Goal: Task Accomplishment & Management: Complete application form

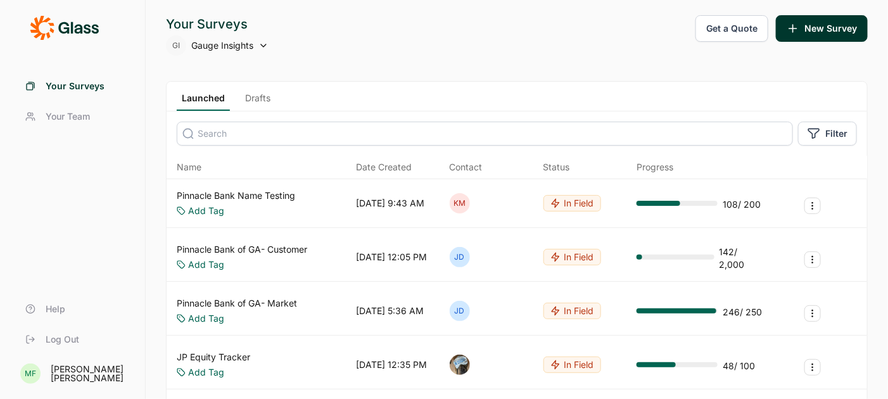
click at [252, 54] on div "GI Gauge Insights" at bounding box center [217, 45] width 103 height 20
type input "upstart"
click at [188, 108] on icon at bounding box center [182, 77] width 13 height 95
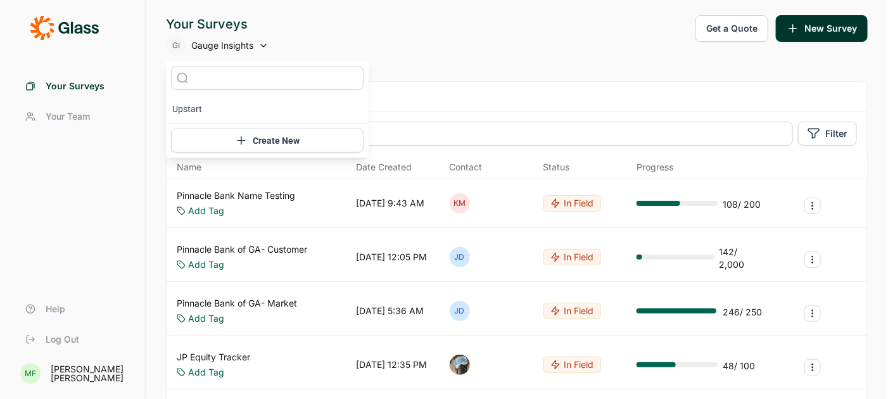
type input "upstart"
click at [195, 112] on li "Upstart" at bounding box center [267, 109] width 203 height 28
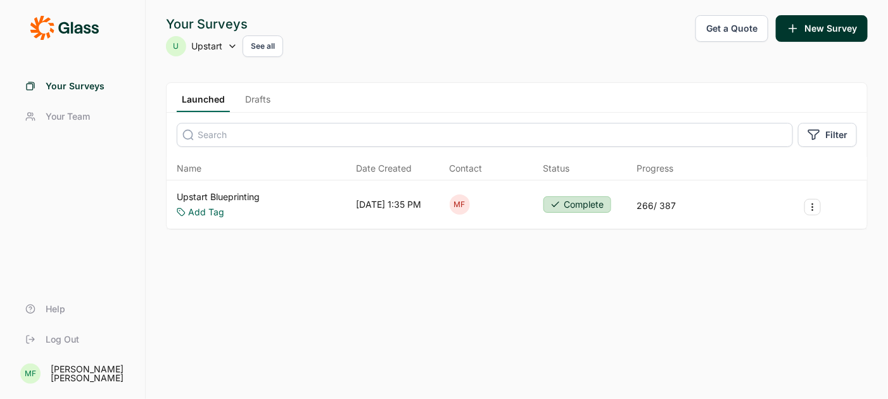
click at [202, 193] on link "Upstart Blueprinting" at bounding box center [218, 197] width 83 height 13
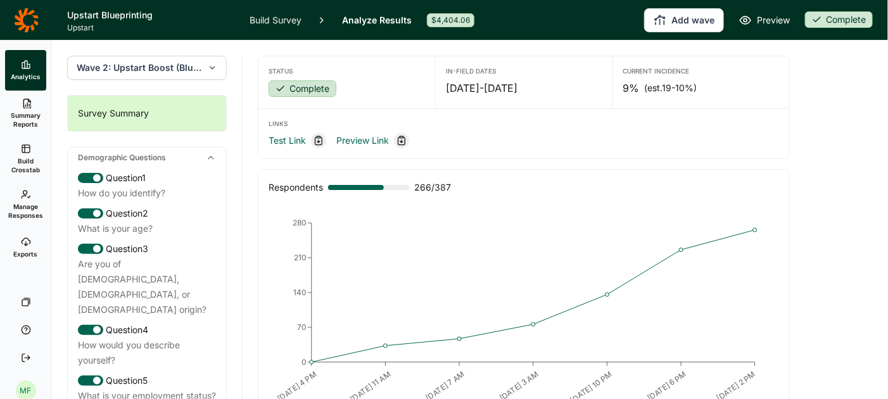
click at [149, 69] on span "Wave 2: Upstart Boost (Blueprint wave)" at bounding box center [140, 67] width 126 height 13
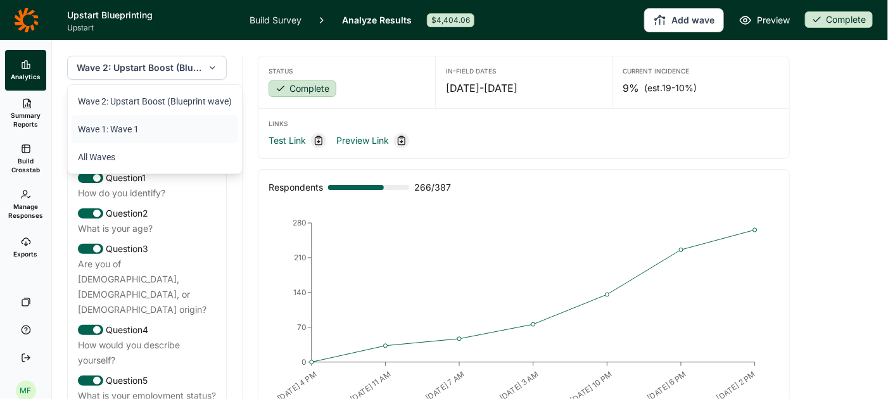
click at [139, 131] on li "Wave 1: Wave 1" at bounding box center [155, 129] width 167 height 28
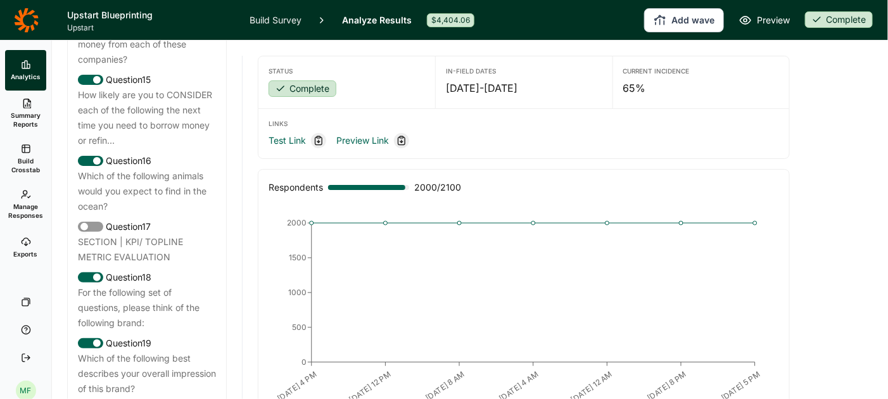
scroll to position [1588, 0]
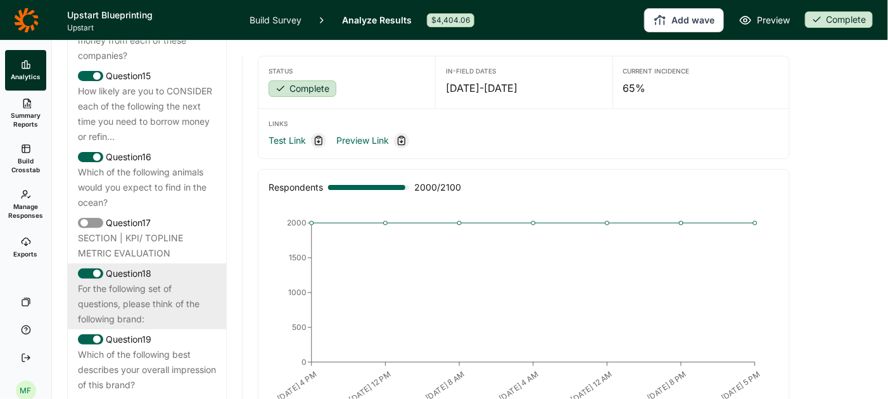
click at [148, 293] on div "For the following set of questions, please think of the following brand:" at bounding box center [147, 304] width 138 height 46
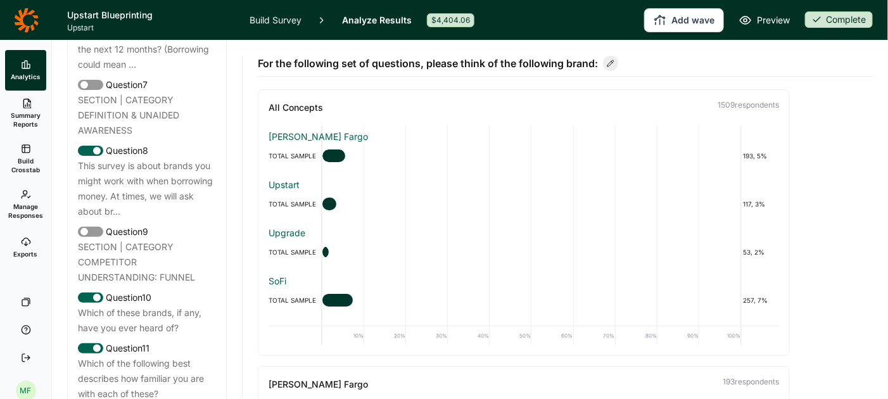
scroll to position [1034, 0]
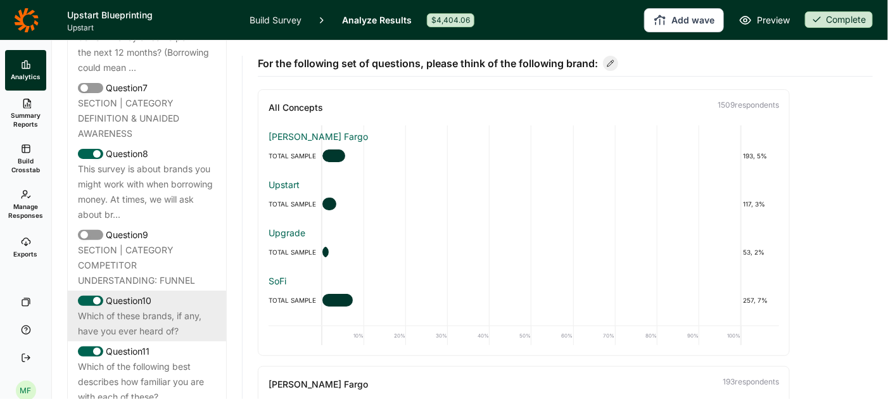
click at [144, 309] on div "Which of these brands, if any, have you ever heard of?" at bounding box center [147, 324] width 138 height 30
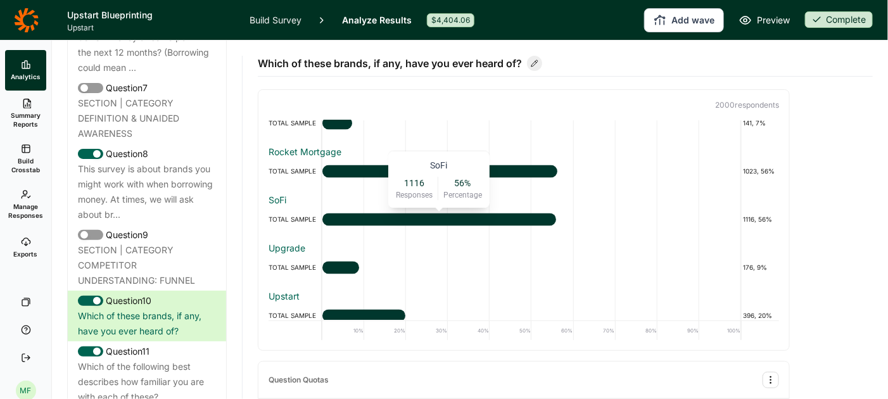
scroll to position [903, 0]
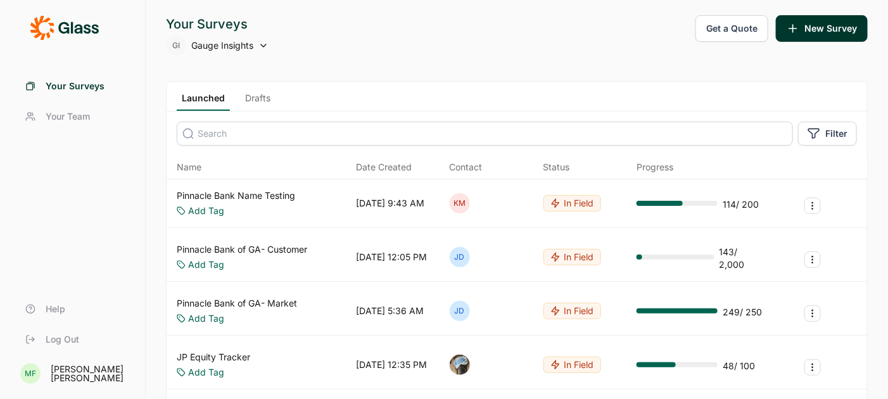
click at [232, 40] on span "Gauge Insights" at bounding box center [222, 45] width 62 height 13
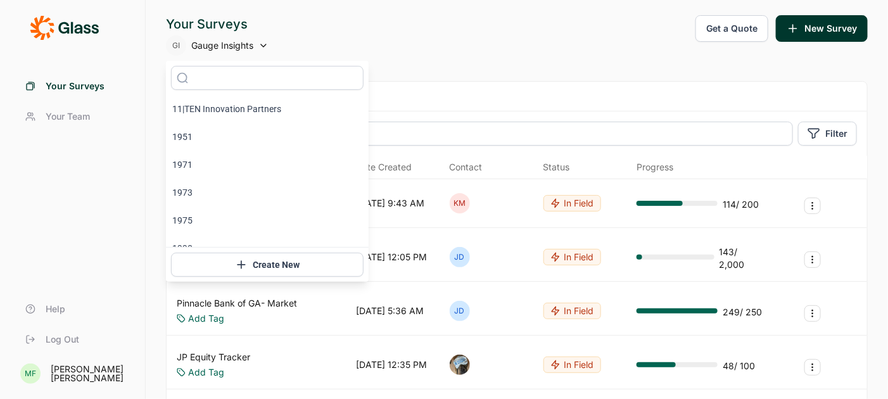
click at [117, 134] on div "Your Surveys Your Team Help Log Out" at bounding box center [72, 213] width 115 height 284
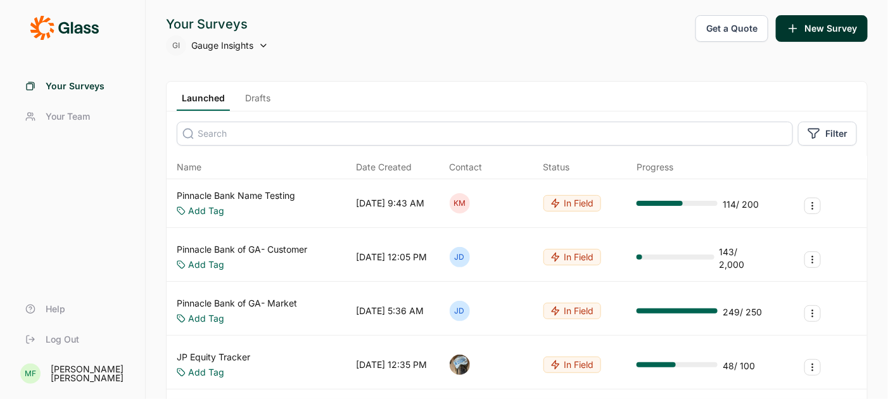
click at [91, 82] on span "Your Surveys" at bounding box center [75, 86] width 59 height 13
click at [89, 88] on span "Your Surveys" at bounding box center [75, 86] width 59 height 13
click at [233, 43] on span "Gauge Insights" at bounding box center [222, 45] width 62 height 13
type input "upstart"
click at [192, 114] on li "Upstart" at bounding box center [267, 109] width 203 height 28
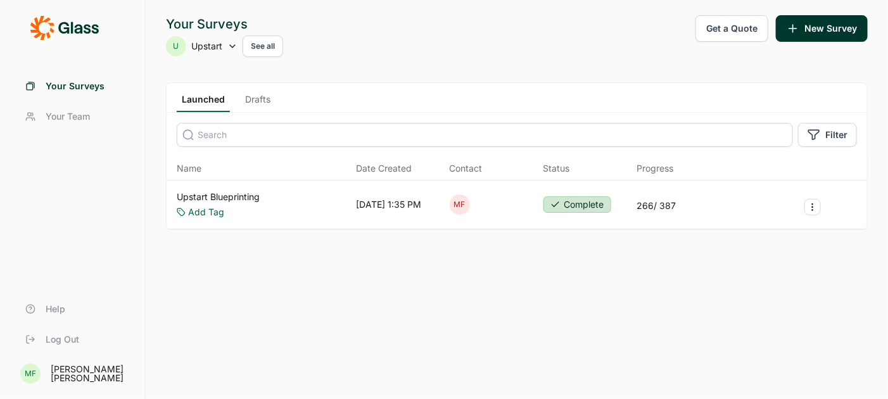
click at [214, 193] on link "Upstart Blueprinting" at bounding box center [218, 197] width 83 height 13
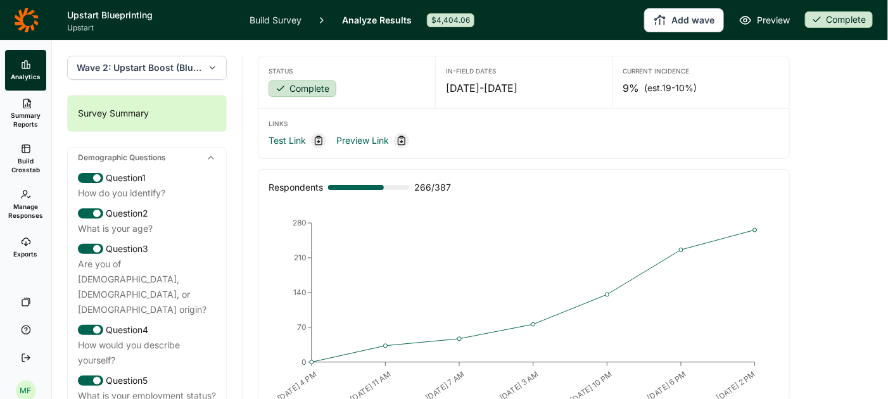
click at [27, 247] on link "Exports" at bounding box center [25, 247] width 41 height 41
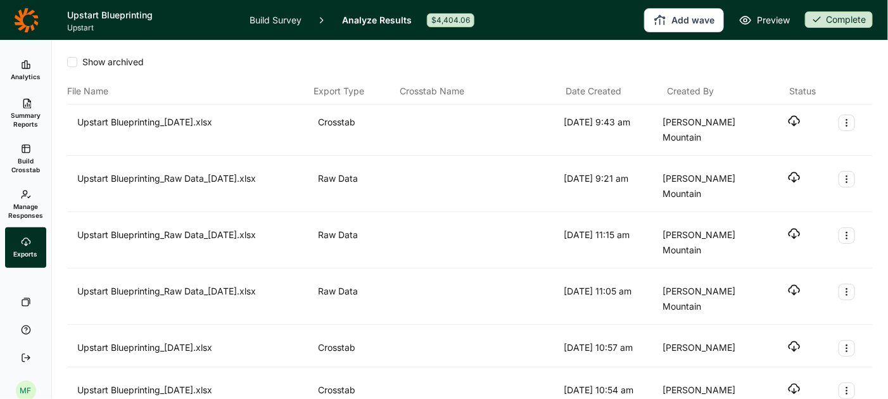
click at [23, 71] on link "Analytics" at bounding box center [25, 70] width 41 height 41
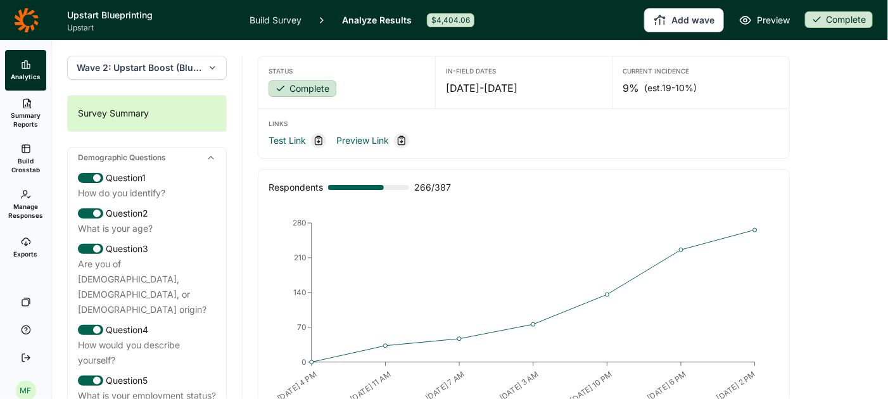
click at [32, 106] on link "Summary Reports" at bounding box center [25, 114] width 41 height 46
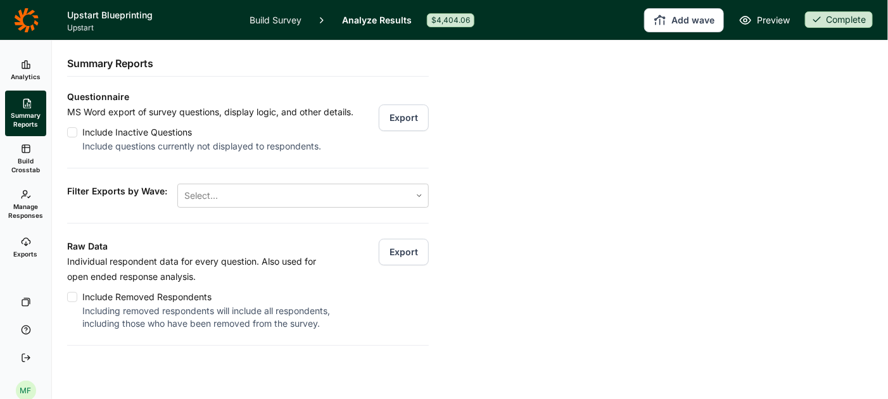
click at [400, 250] on button "Export" at bounding box center [404, 252] width 50 height 27
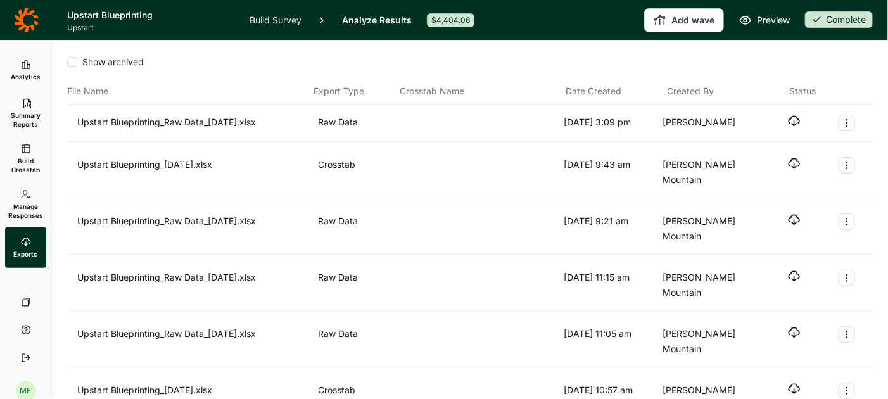
click at [791, 120] on icon "button" at bounding box center [794, 121] width 13 height 13
click at [271, 21] on link "Build Survey" at bounding box center [276, 20] width 52 height 40
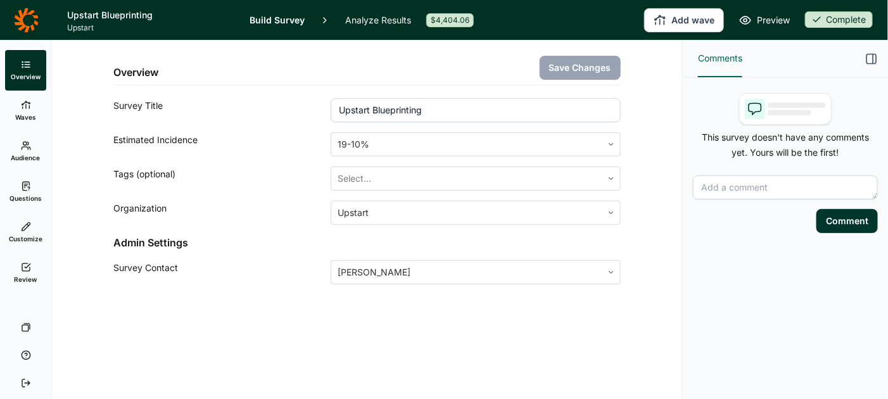
click at [27, 197] on span "Questions" at bounding box center [26, 198] width 32 height 9
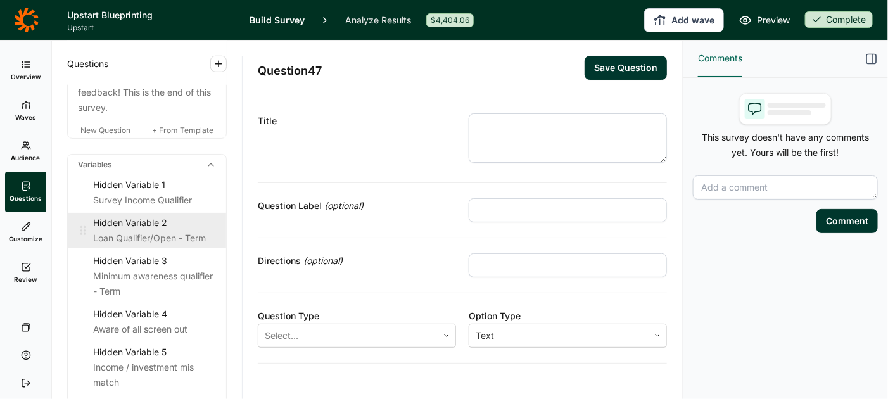
scroll to position [4099, 0]
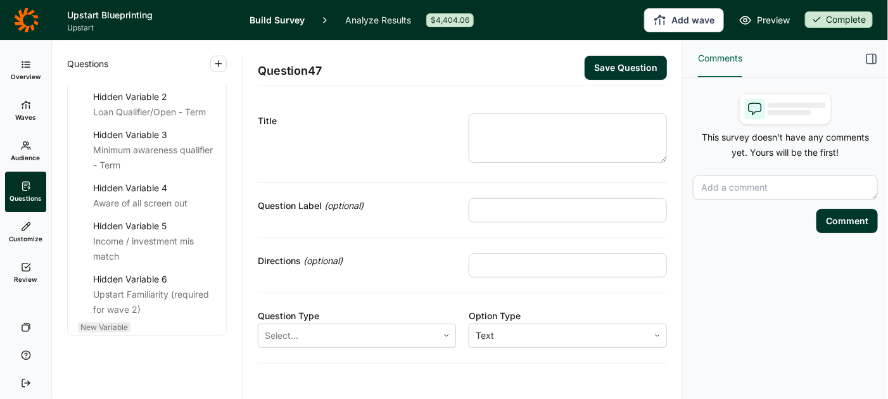
click at [103, 322] on span "New Variable" at bounding box center [104, 327] width 48 height 10
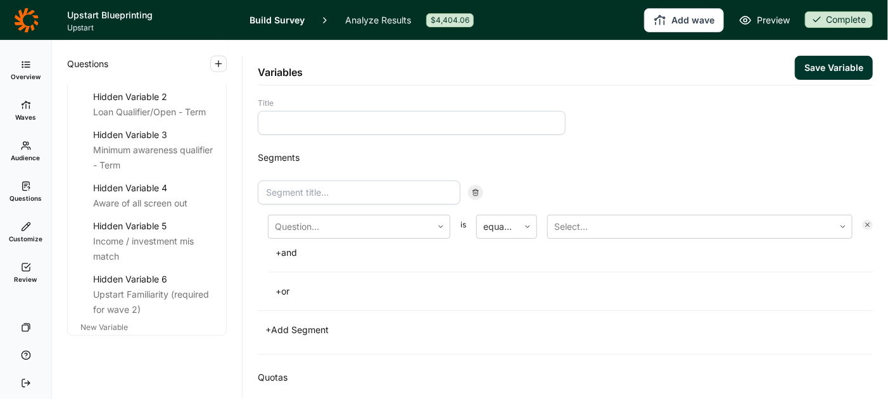
click at [351, 122] on input at bounding box center [412, 123] width 308 height 24
type input "Segments"
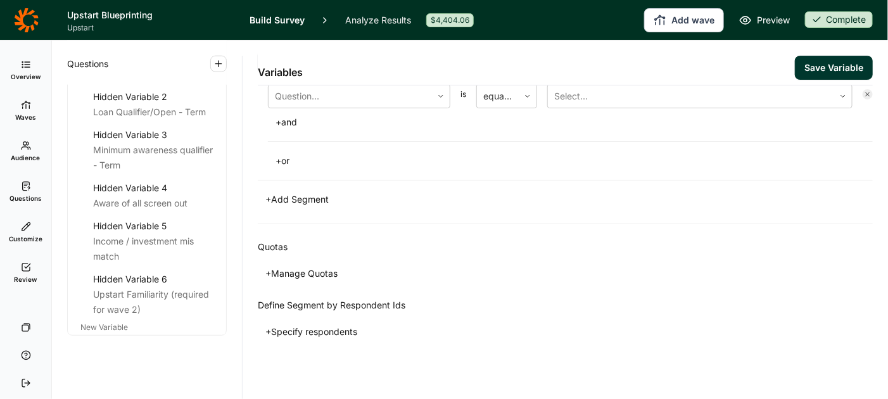
click at [331, 328] on button "+ Specify respondents" at bounding box center [311, 332] width 107 height 18
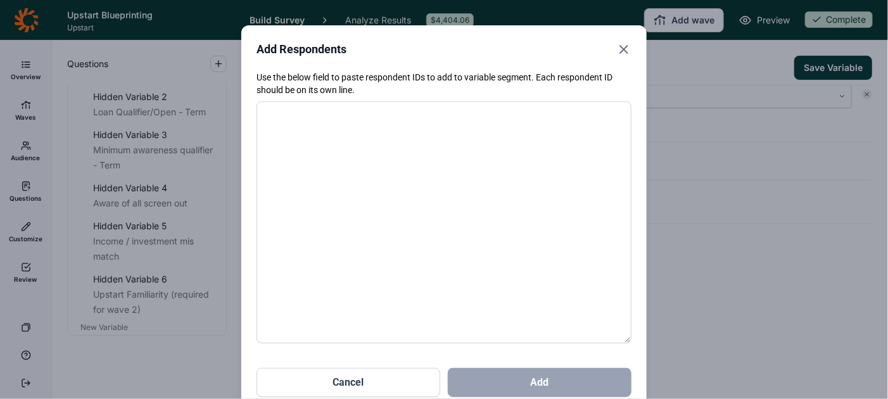
click at [625, 48] on use "Close" at bounding box center [624, 50] width 8 height 8
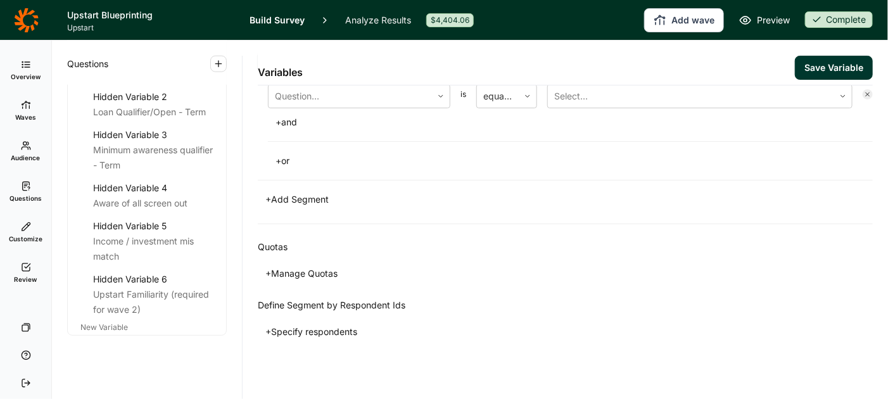
scroll to position [0, 0]
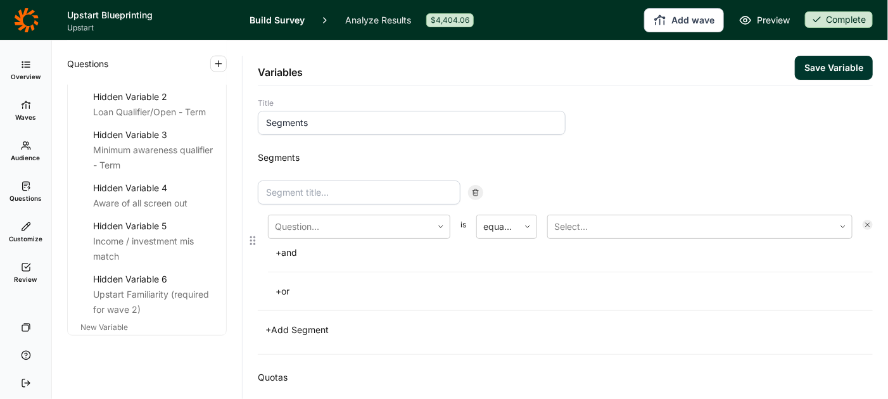
click at [317, 192] on input at bounding box center [359, 193] width 203 height 24
click at [412, 193] on input at bounding box center [359, 193] width 203 height 24
type input "Affluent Achiever"
click at [870, 225] on use at bounding box center [868, 225] width 4 height 4
click at [868, 224] on icon at bounding box center [868, 225] width 8 height 8
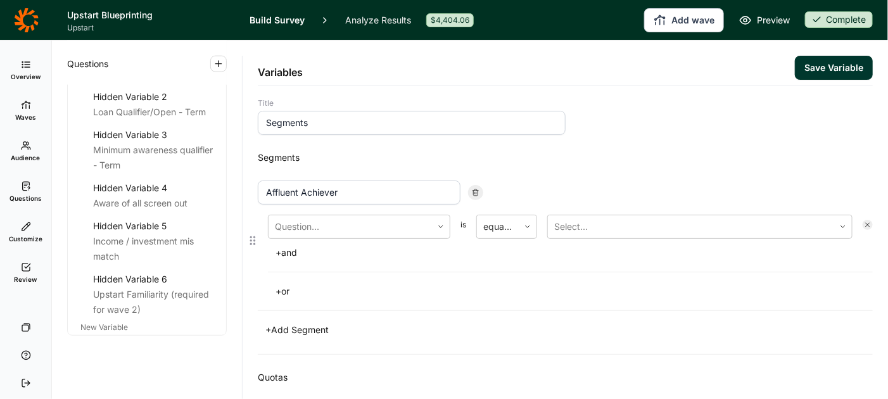
scroll to position [131, 0]
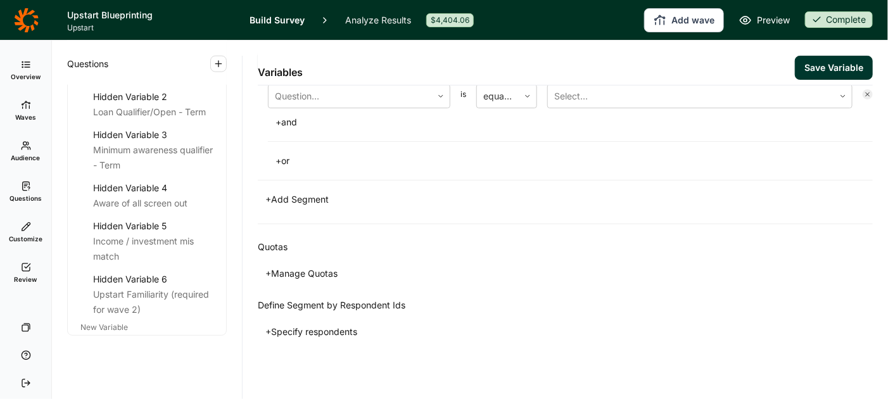
click at [301, 330] on button "+ Specify respondents" at bounding box center [311, 332] width 107 height 18
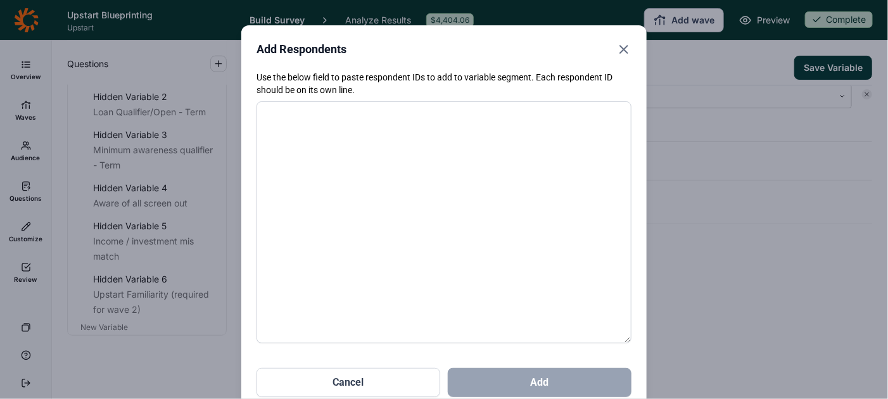
paste textarea "4584166 4584168 4584174 4584177 4584200 4584203 4584219 4584232 4584233 4584237…"
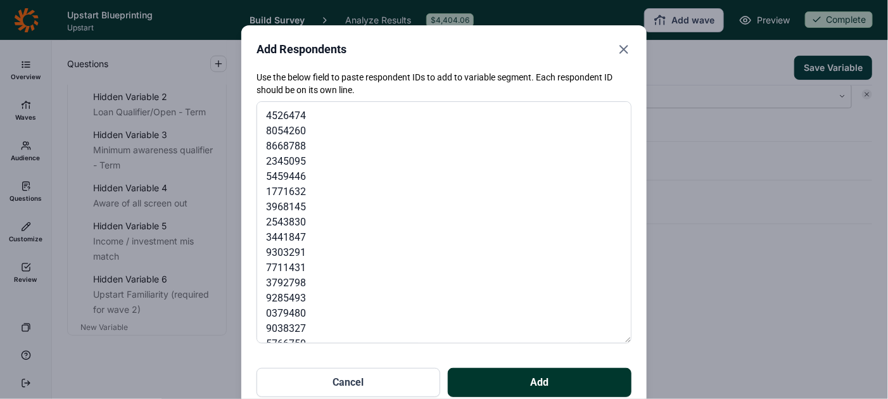
scroll to position [5162, 0]
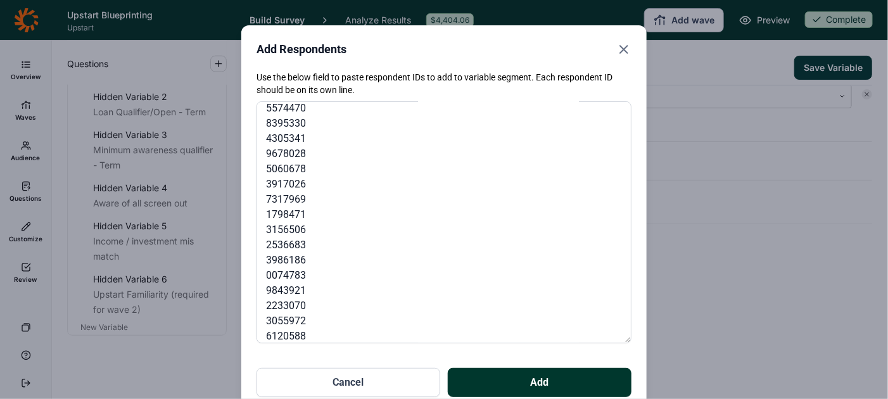
type textarea "4584166 4584168 4584174 4584177 4584200 4584203 4584219 4584232 4584233 4584237…"
click at [544, 376] on button "Add" at bounding box center [540, 382] width 184 height 29
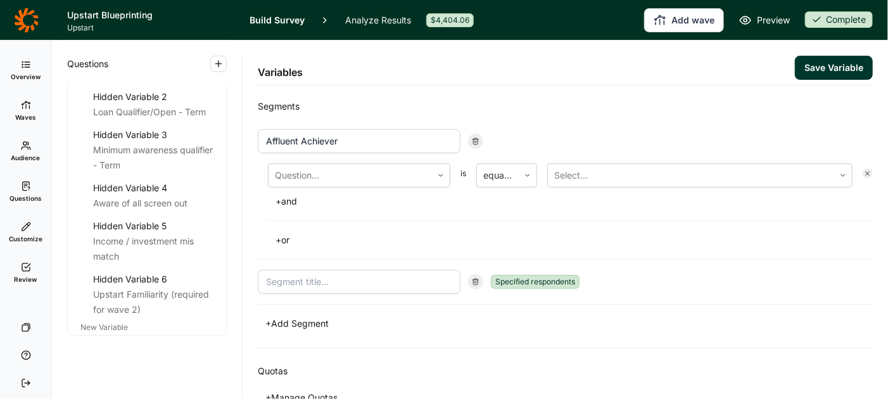
scroll to position [49, 0]
click at [293, 326] on button "+ Add Segment" at bounding box center [297, 326] width 79 height 18
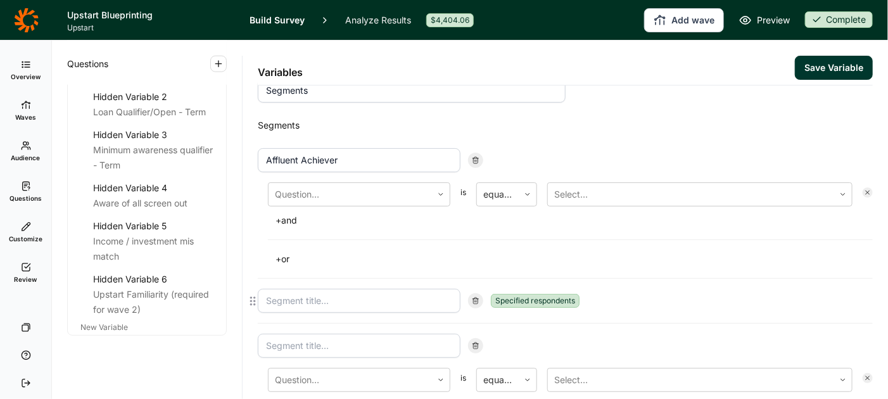
scroll to position [82, 0]
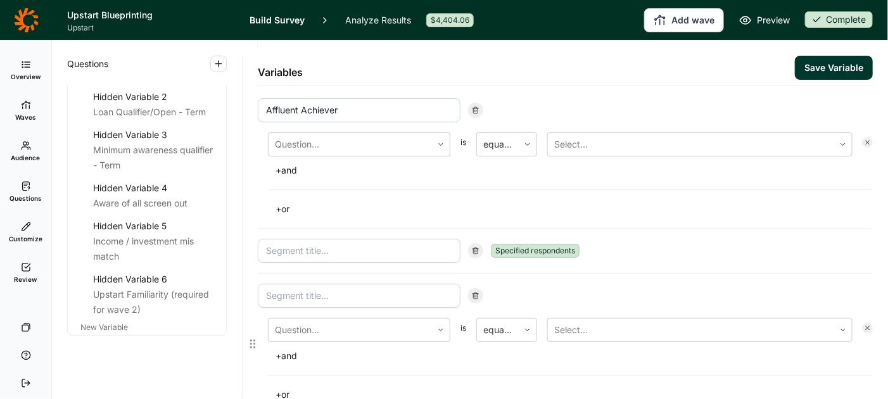
click at [414, 291] on input at bounding box center [359, 296] width 203 height 24
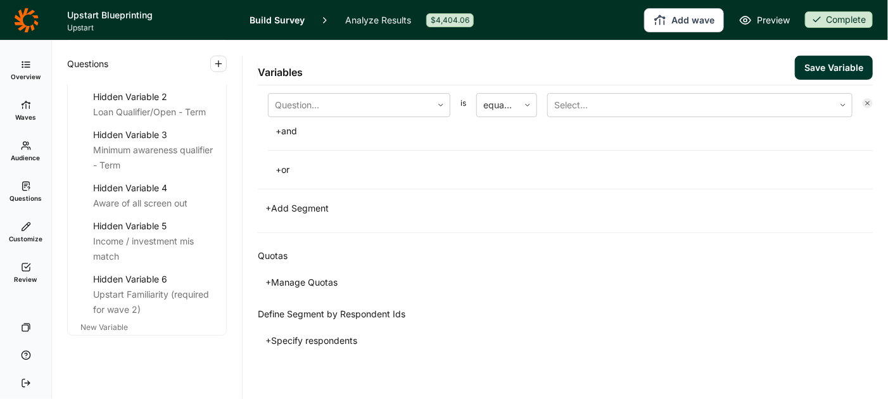
scroll to position [314, 0]
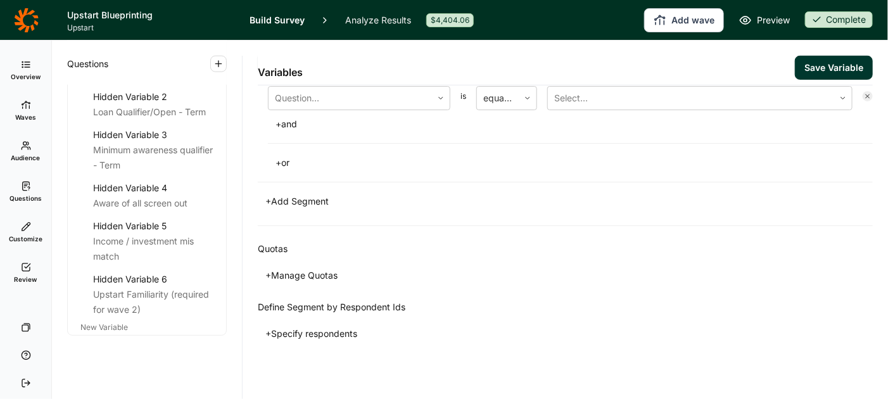
type input "Frequent Fretter"
click at [335, 331] on button "+ Specify respondents" at bounding box center [311, 334] width 107 height 18
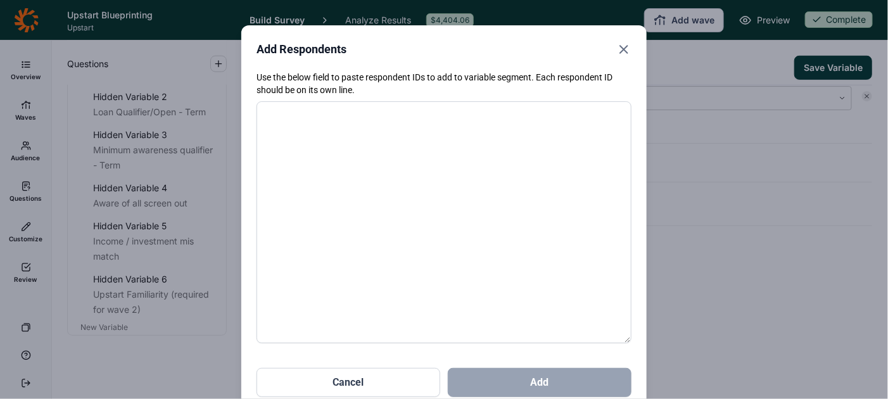
paste textarea "4584209 4584265 4584276 4584357 4584429 4584450 4584453 4584459 4584712 4584814…"
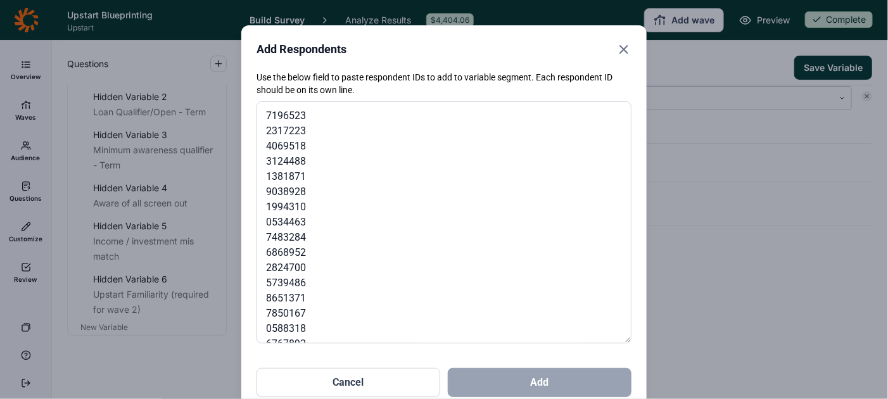
scroll to position [2821, 0]
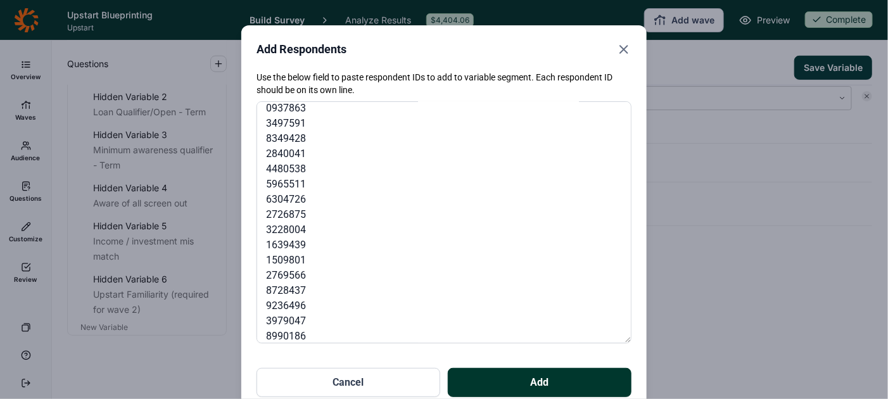
type textarea "4584209 4584265 4584276 4584357 4584429 4584450 4584453 4584459 4584712 4584814…"
click at [533, 381] on button "Add" at bounding box center [540, 382] width 184 height 29
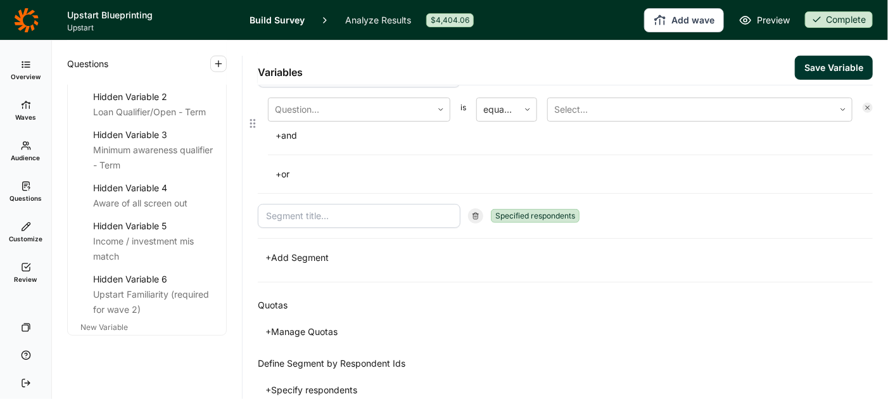
scroll to position [300, 0]
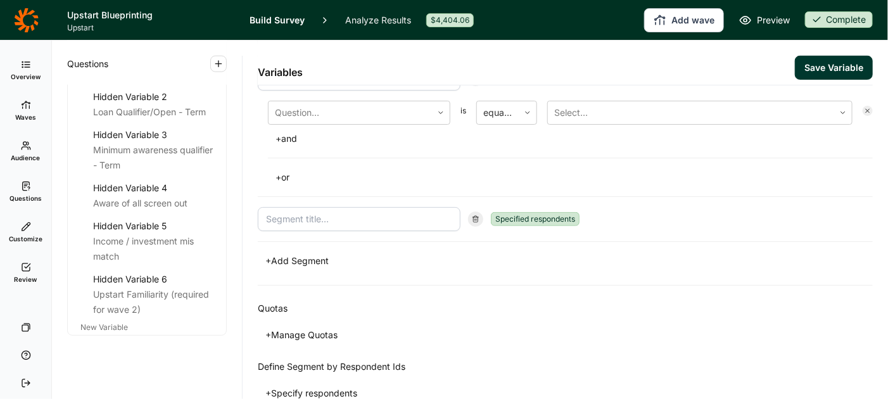
click at [309, 255] on button "+ Add Segment" at bounding box center [297, 261] width 79 height 18
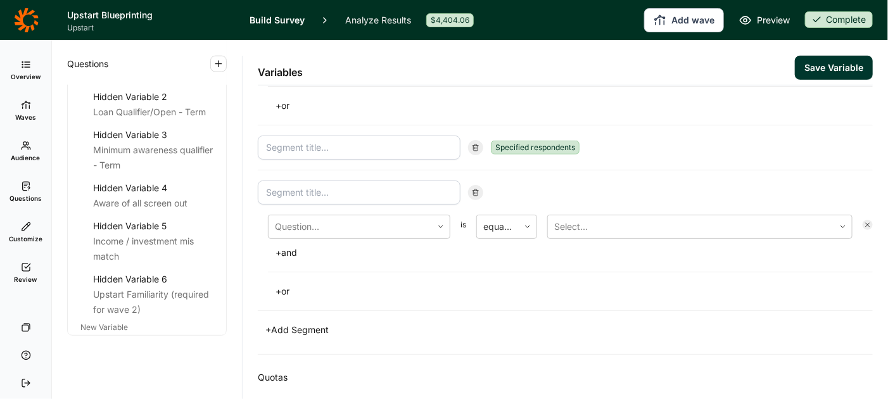
scroll to position [377, 0]
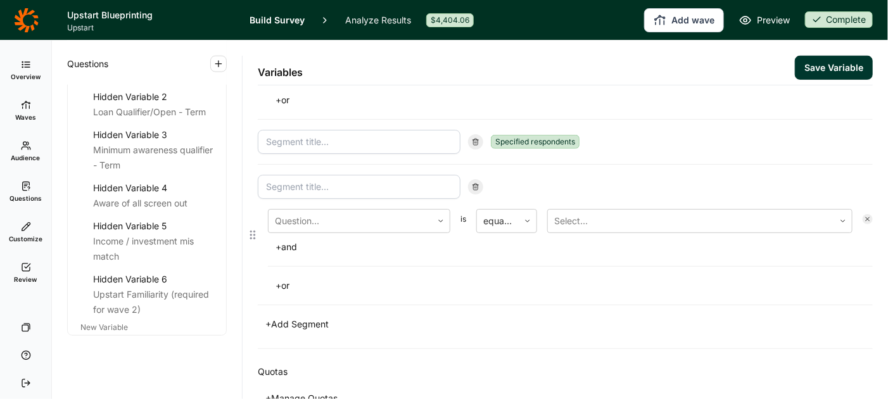
click at [405, 186] on input at bounding box center [359, 187] width 203 height 24
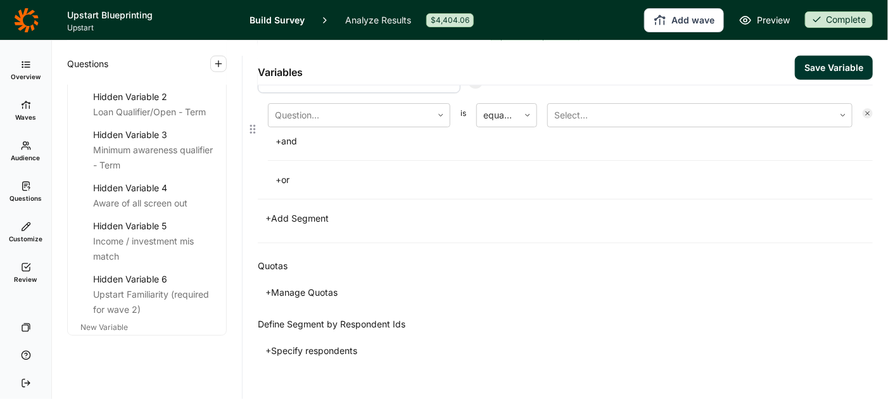
scroll to position [486, 0]
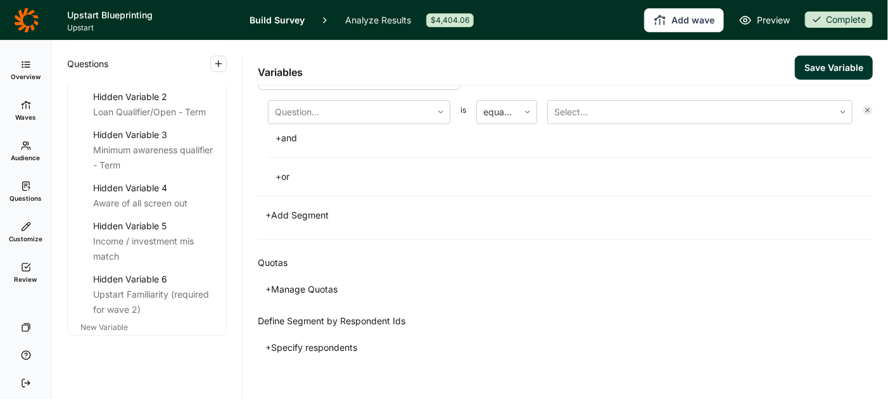
type input "Grow-Getter"
click at [319, 341] on button "+ Specify respondents" at bounding box center [311, 348] width 107 height 18
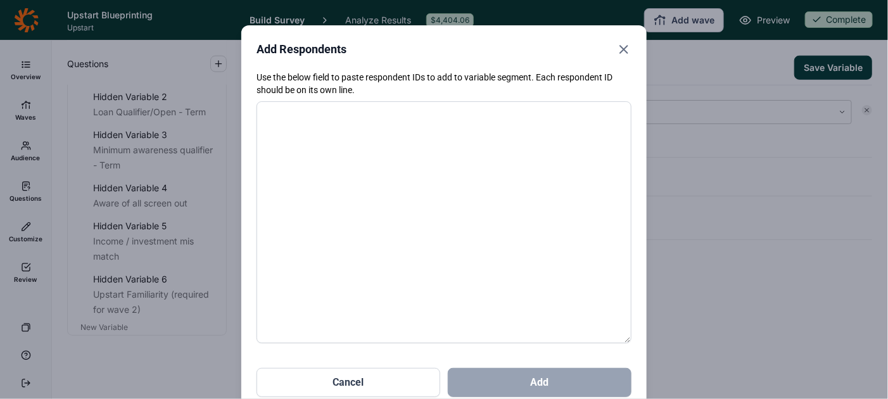
paste textarea "4584205 4584236 4584238 4584275 4584286 4584298 4584318 4584321 4584379 4584401…"
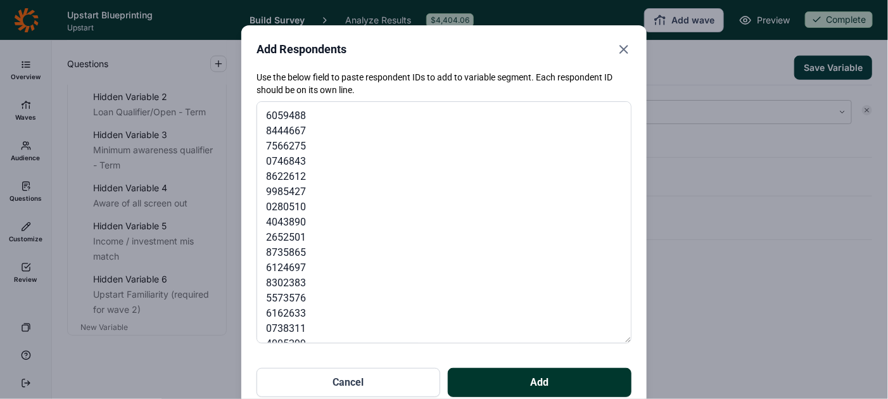
scroll to position [3779, 0]
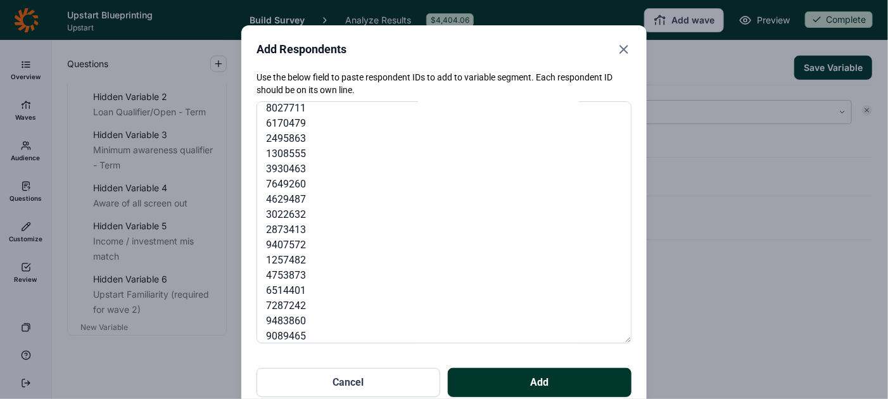
type textarea "4584205 4584236 4584238 4584275 4584286 4584298 4584318 4584321 4584379 4584401…"
click at [520, 384] on button "Add" at bounding box center [540, 382] width 184 height 29
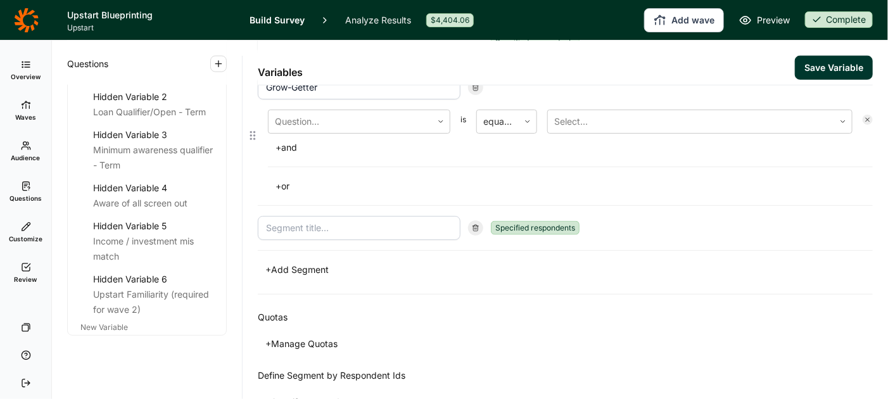
scroll to position [485, 0]
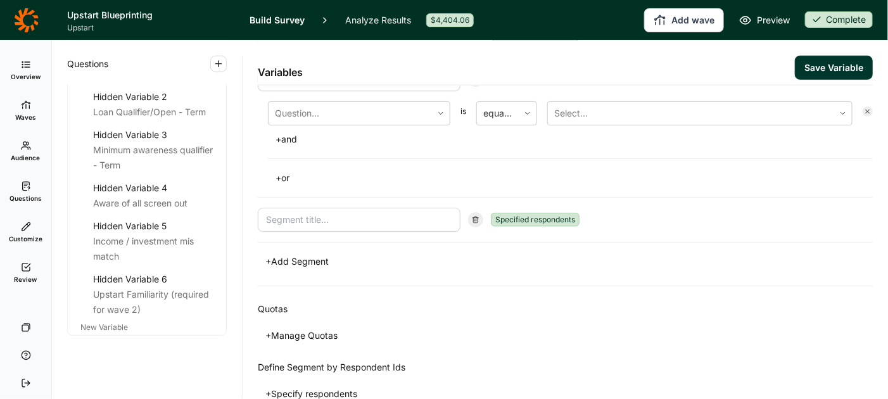
click at [321, 255] on button "+ Add Segment" at bounding box center [297, 262] width 79 height 18
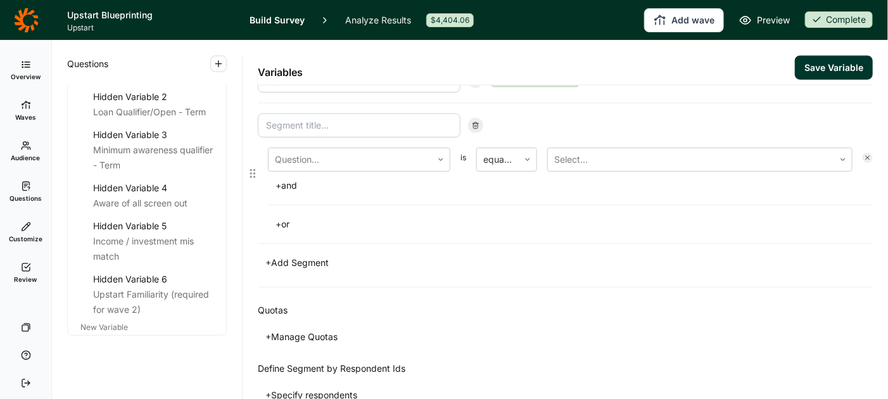
click at [354, 120] on input at bounding box center [359, 125] width 203 height 24
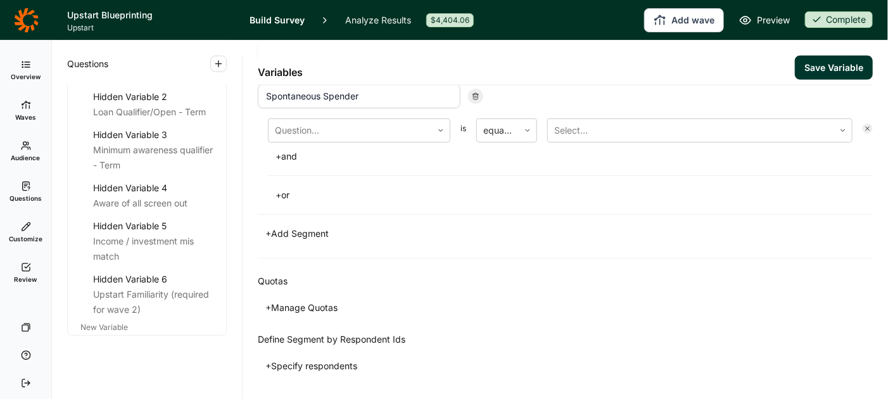
scroll to position [655, 0]
type input "Spontaneous Spender"
click at [328, 357] on button "+ Specify respondents" at bounding box center [311, 364] width 107 height 18
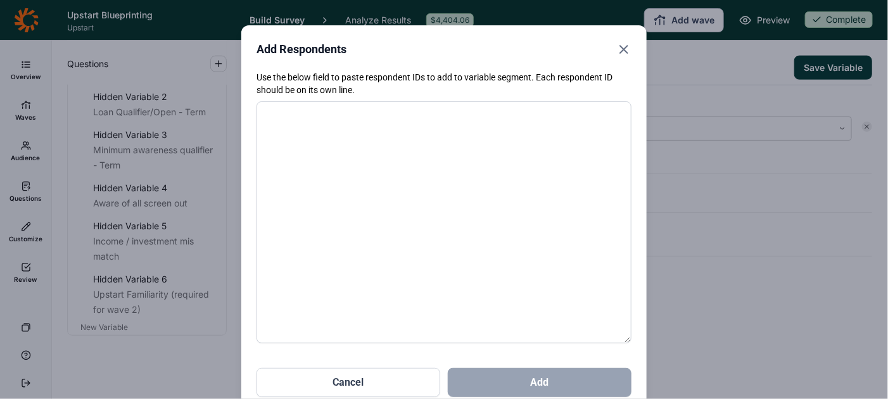
paste textarea "4584187 4584189 4584222 4584281 4584302 4584308 4584320 4584335 4584352 4584368…"
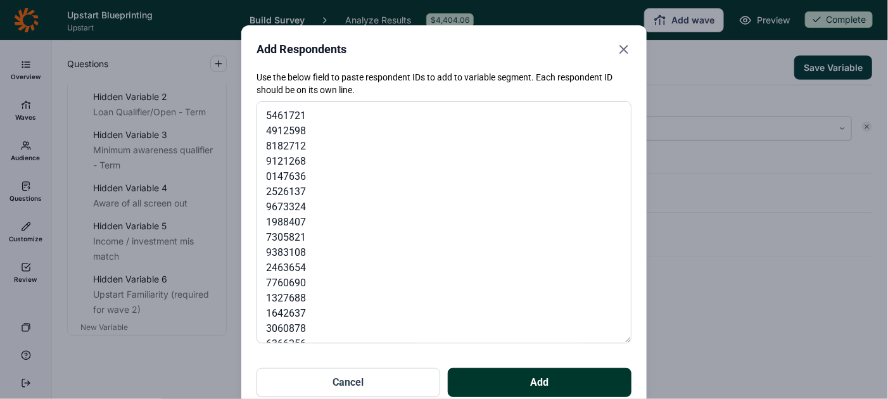
scroll to position [12918, 0]
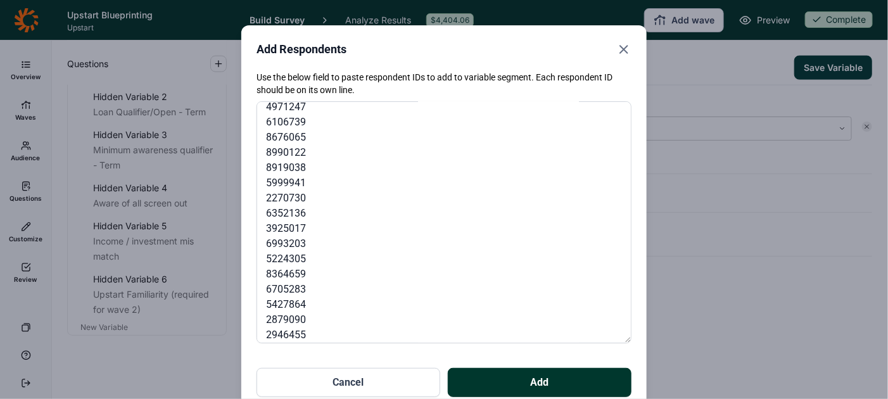
type textarea "4584187 4584189 4584222 4584281 4584302 4584308 4584320 4584335 4584352 4584368…"
click at [530, 374] on button "Add" at bounding box center [540, 382] width 184 height 29
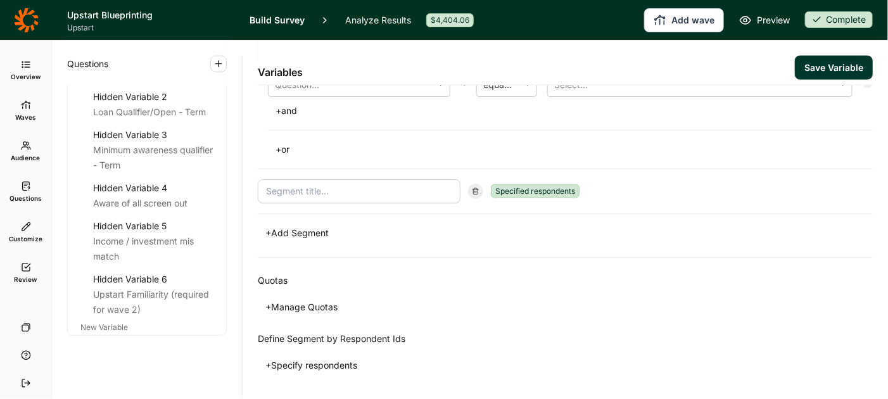
scroll to position [703, 0]
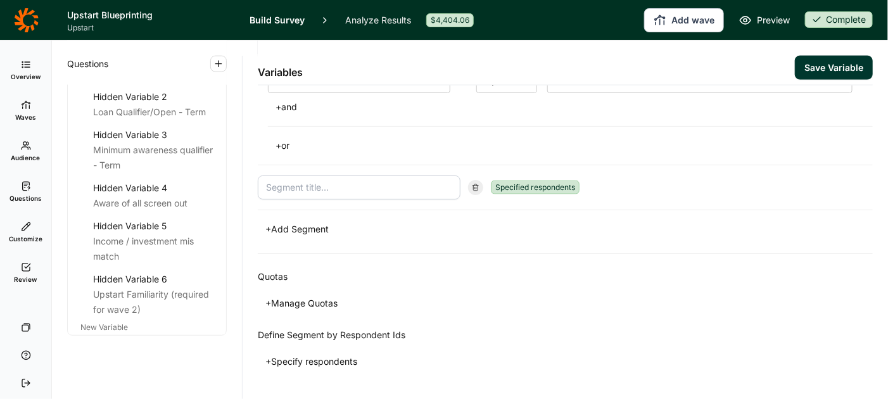
click at [315, 220] on button "+ Add Segment" at bounding box center [297, 229] width 79 height 18
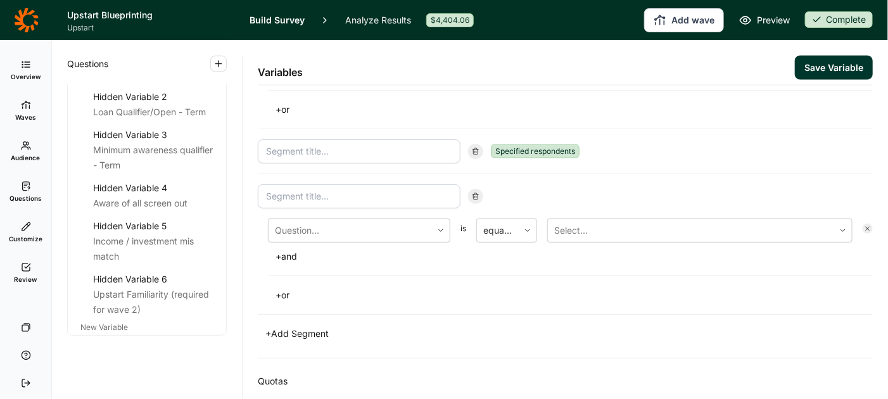
scroll to position [722, 0]
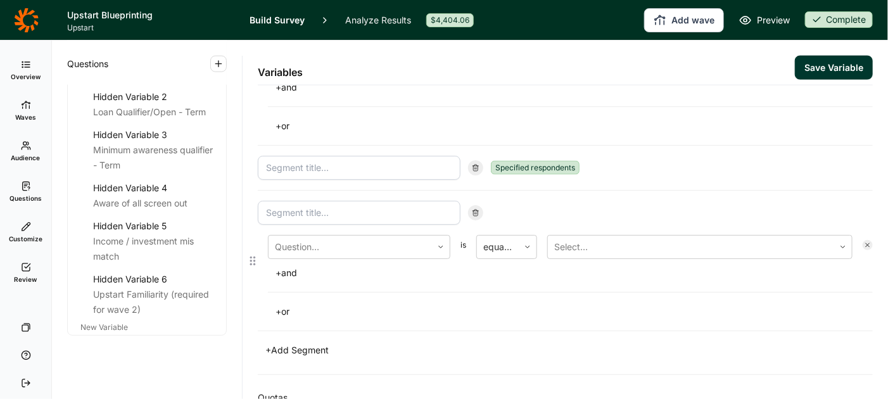
click at [421, 209] on input at bounding box center [359, 213] width 203 height 24
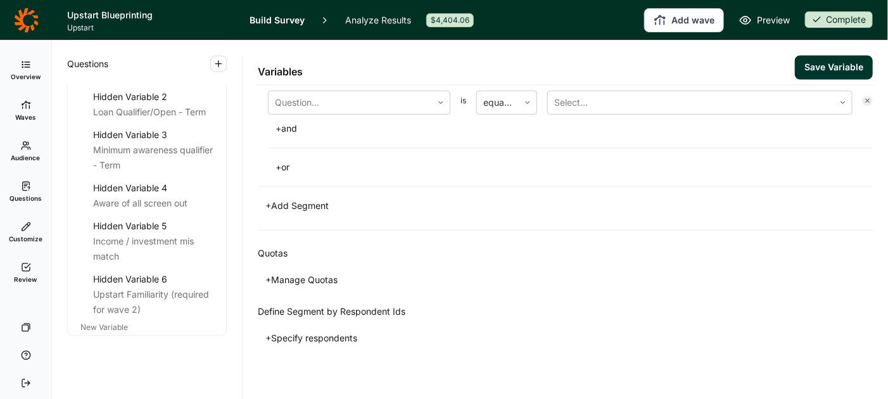
type input "Stressed Survivor"
click at [350, 331] on button "+ Specify respondents" at bounding box center [311, 338] width 107 height 18
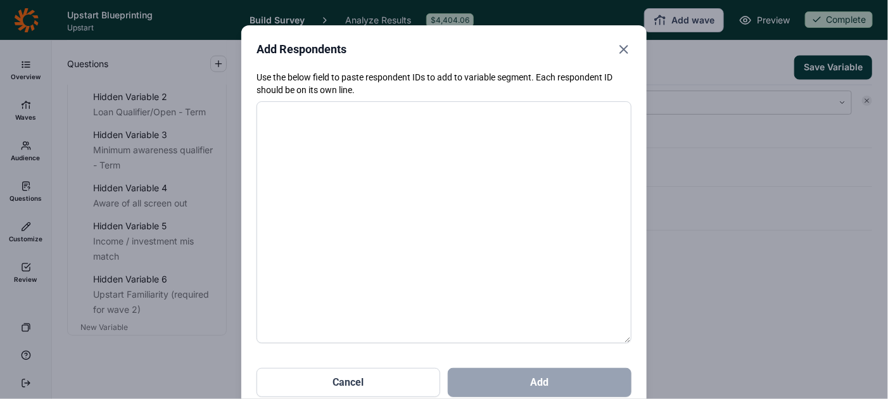
paste textarea "4584245 2 3 2 3 1 1 6 1 2 6 7 4 6 6 6 Stressed Survivor 4584251 5 5 5 4 6 5 7 5…"
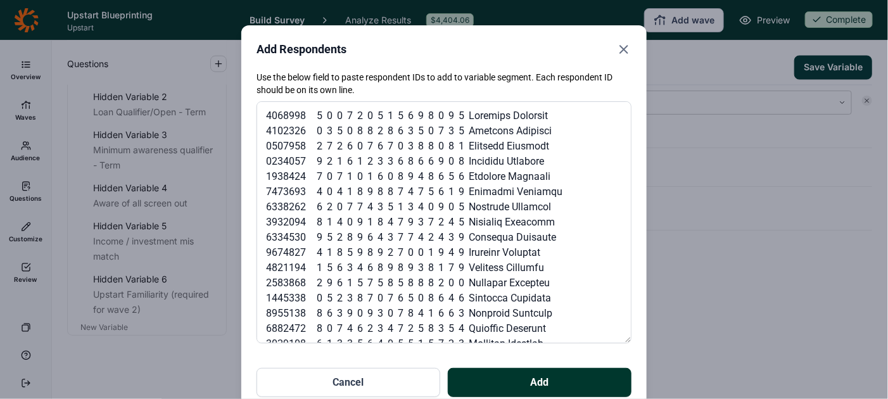
scroll to position [5406, 0]
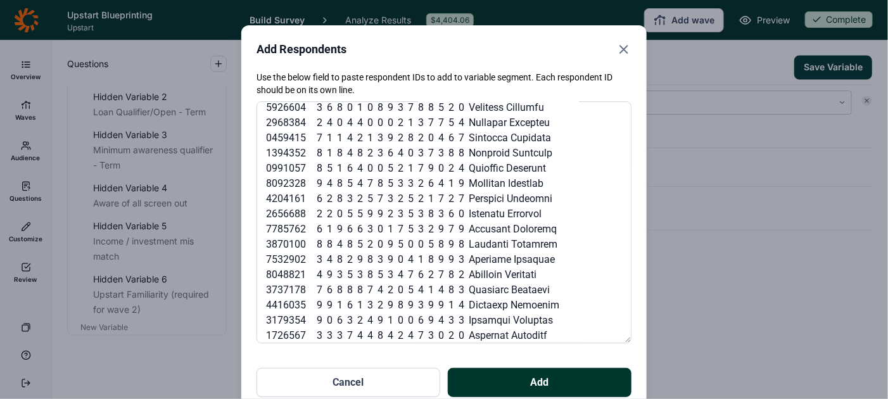
type textarea "4584245 2 3 2 3 1 1 6 1 2 6 7 4 6 6 6 Stressed Survivor 4584251 5 5 5 4 6 5 7 5…"
click at [392, 381] on button "Cancel" at bounding box center [349, 382] width 184 height 29
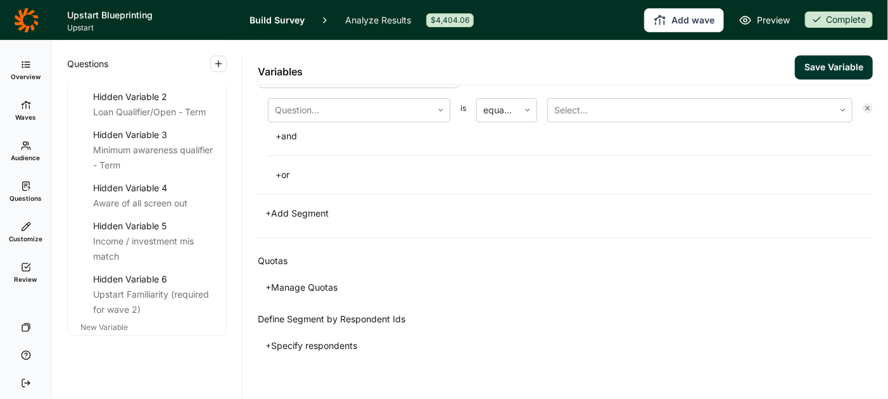
scroll to position [867, 0]
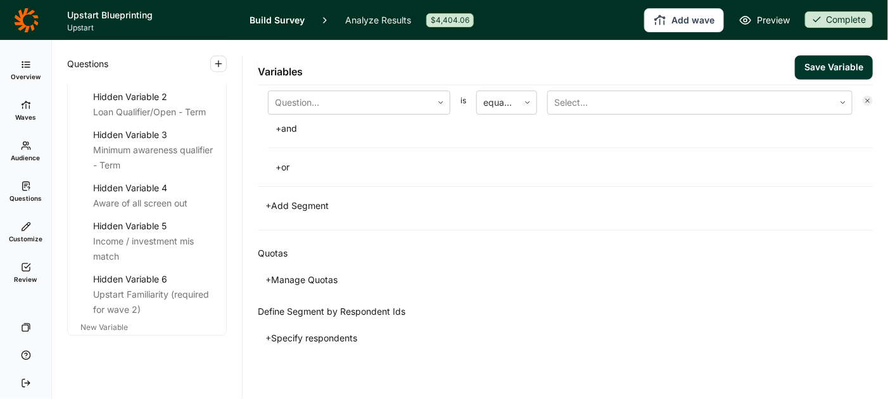
click at [339, 329] on button "+ Specify respondents" at bounding box center [311, 338] width 107 height 18
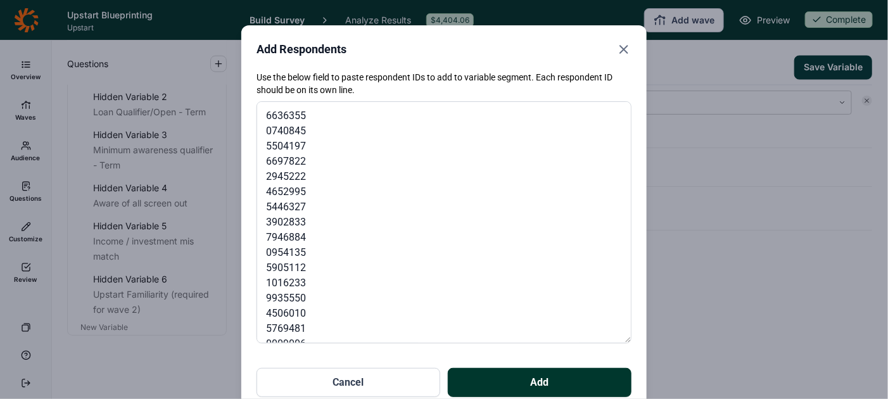
scroll to position [5406, 0]
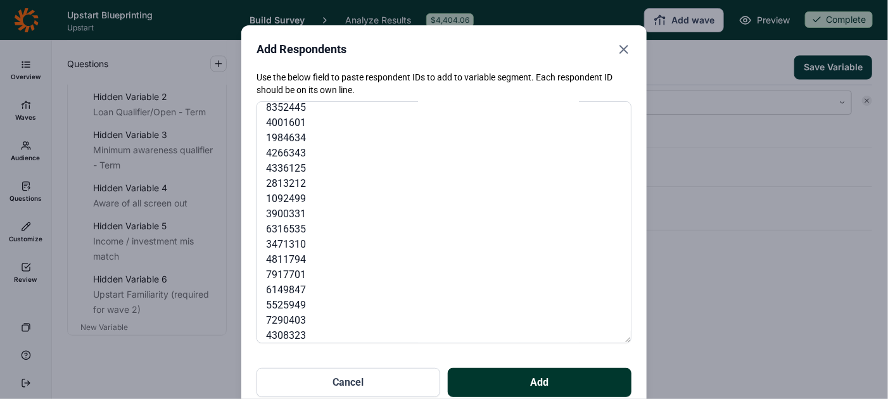
type textarea "4584245 4584251 4584284 4584299 4584344 4584345 4584393 4584406 4584445 4584495…"
click at [540, 379] on button "Add" at bounding box center [540, 382] width 184 height 29
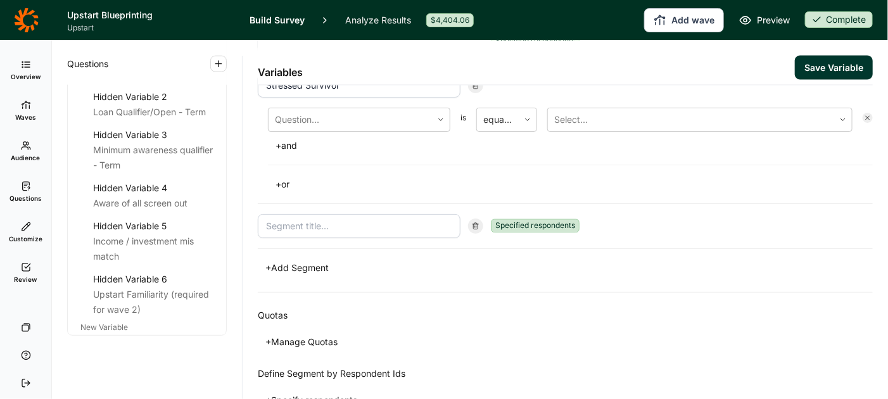
scroll to position [869, 0]
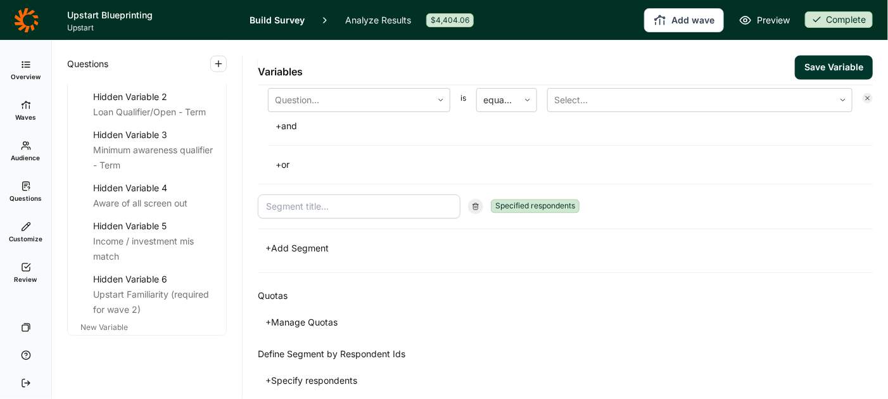
click at [320, 239] on button "+ Add Segment" at bounding box center [297, 248] width 79 height 18
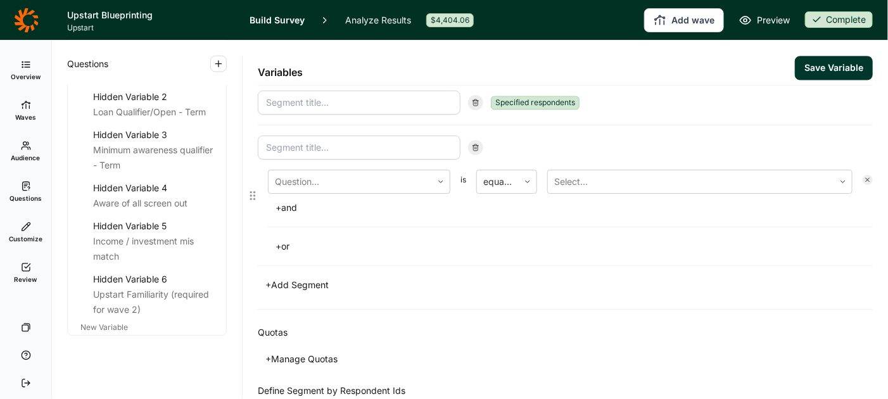
scroll to position [970, 0]
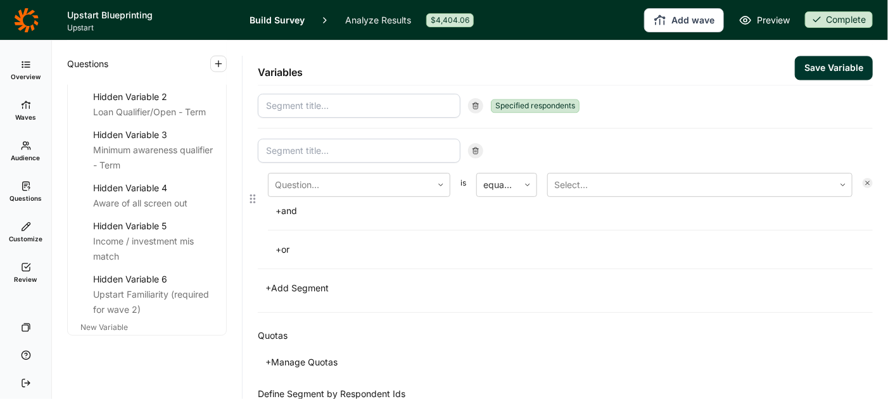
click at [340, 144] on input at bounding box center [359, 151] width 203 height 24
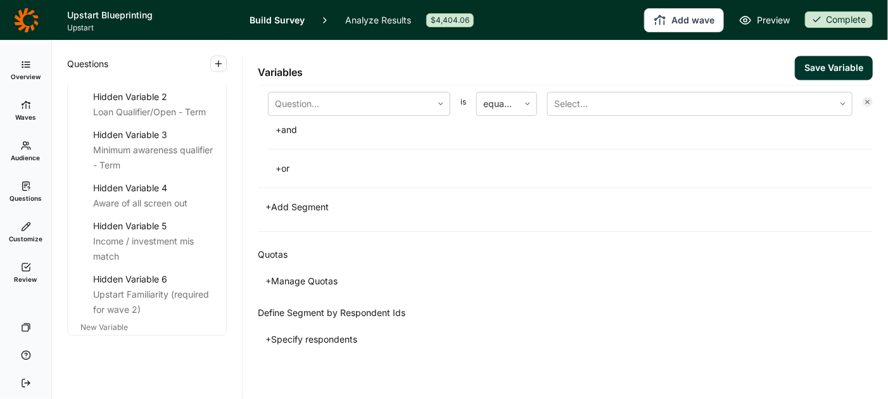
type input "Wealthy Worrier"
click at [332, 331] on button "+ Specify respondents" at bounding box center [311, 340] width 107 height 18
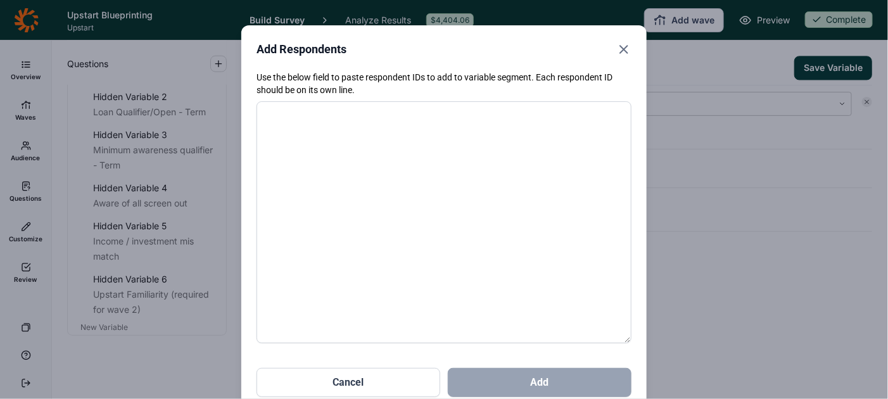
paste textarea "4584173 4584185 4584243 4584255 4584293 4584294 4584304 4584323 4584324 4584392…"
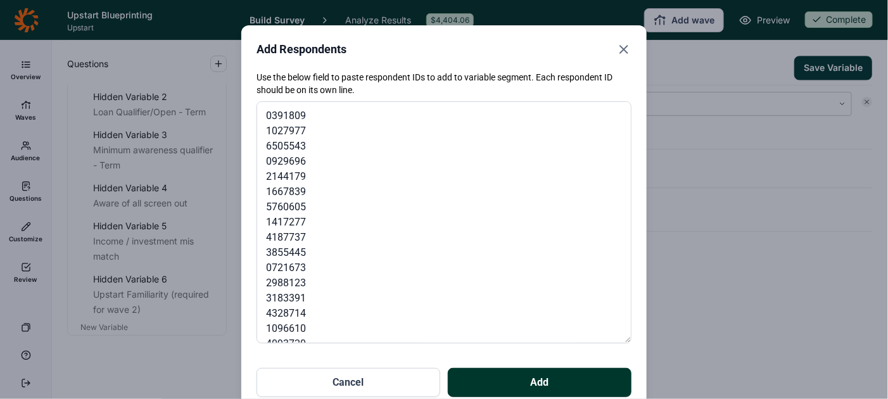
scroll to position [2957, 0]
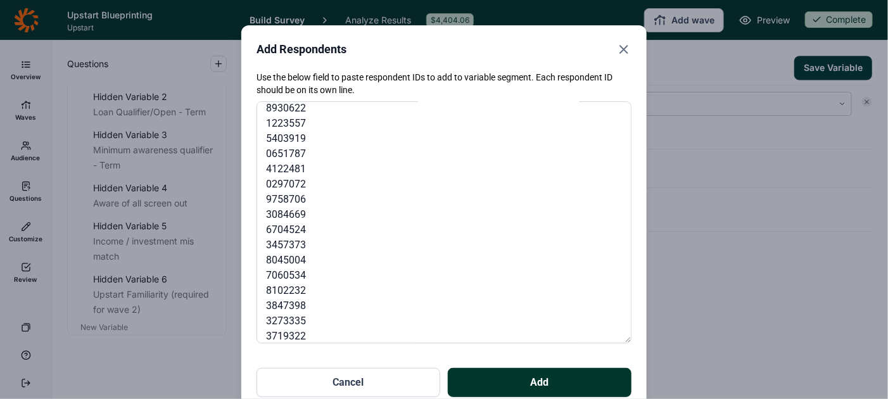
type textarea "4584173 4584185 4584243 4584255 4584293 4584294 4584304 4584323 4584324 4584392…"
click at [527, 376] on button "Add" at bounding box center [540, 382] width 184 height 29
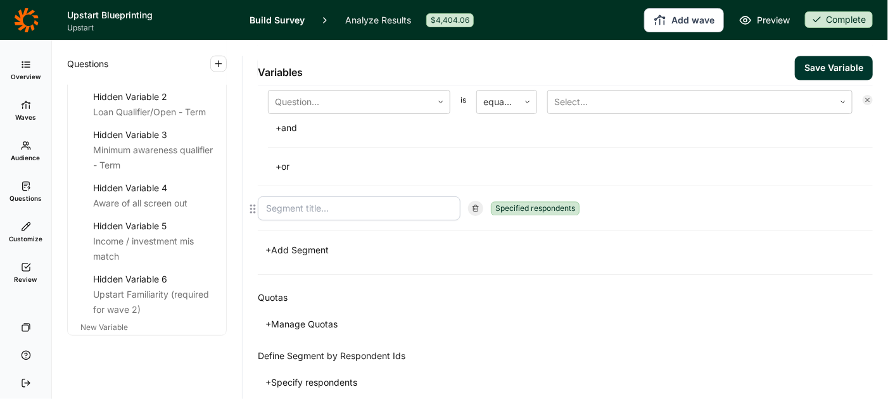
scroll to position [1071, 0]
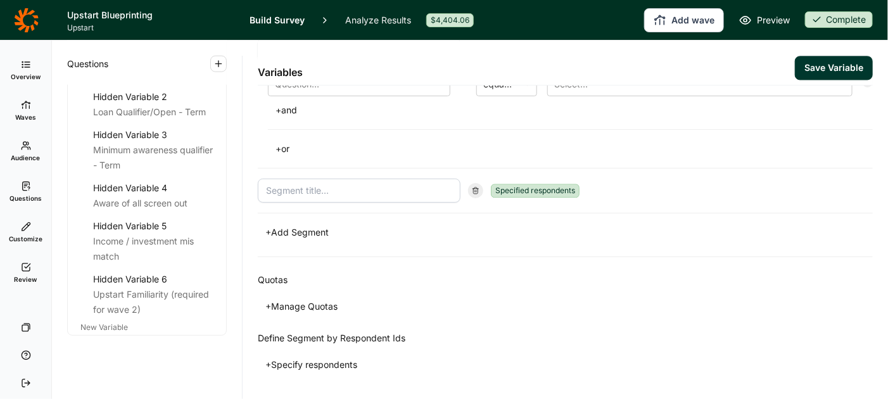
click at [836, 65] on button "Save Variable" at bounding box center [834, 68] width 78 height 24
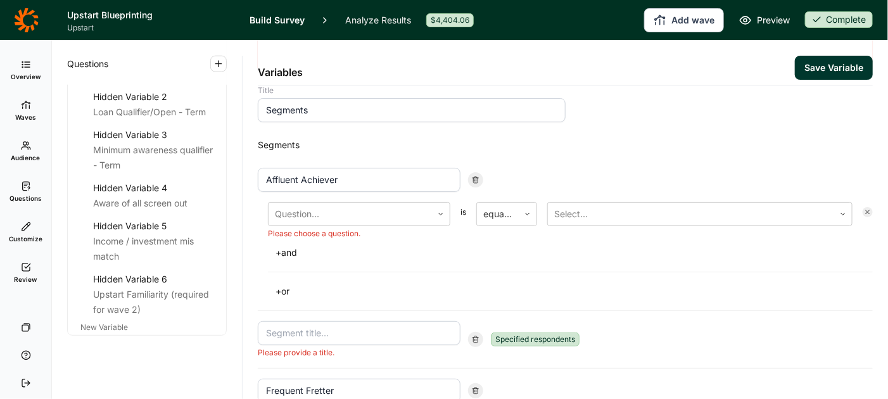
scroll to position [73, 0]
click at [321, 331] on input at bounding box center [359, 332] width 203 height 24
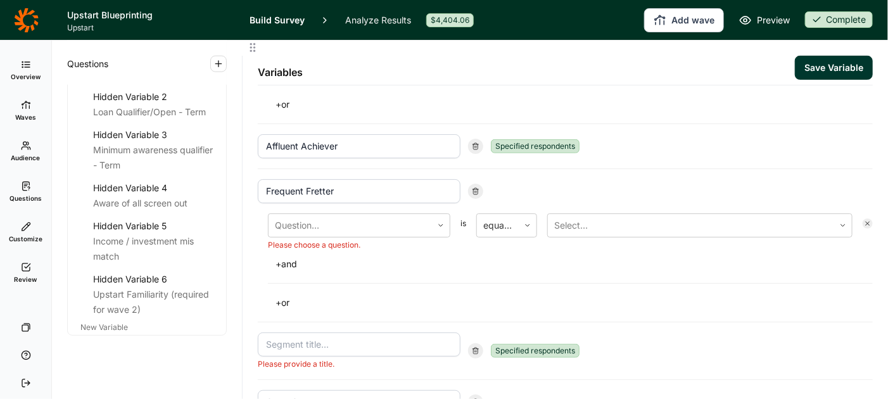
scroll to position [253, 0]
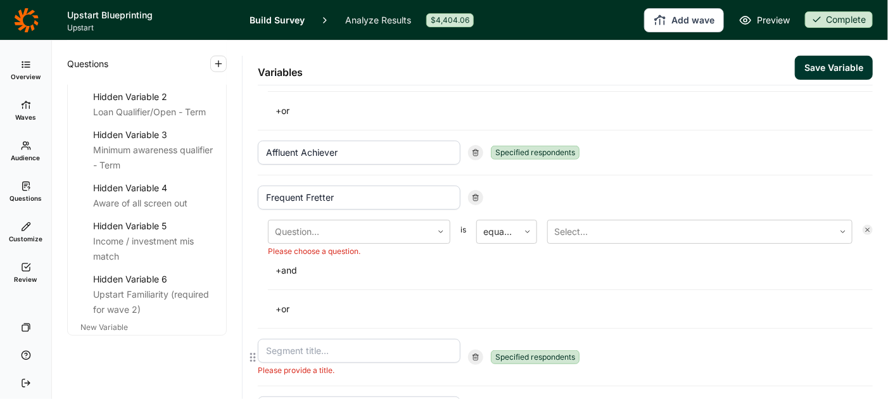
type input "Affluent Achiever"
click at [391, 350] on input at bounding box center [359, 351] width 203 height 24
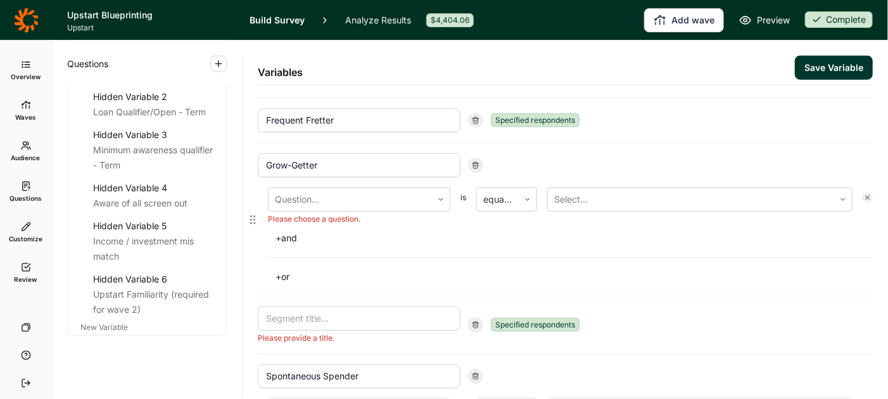
scroll to position [485, 0]
type input "Frequent Fretter"
click at [404, 317] on input at bounding box center [359, 317] width 203 height 24
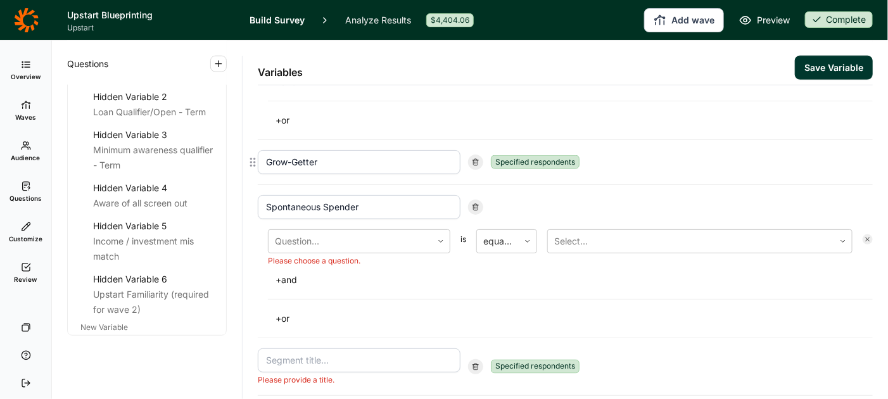
scroll to position [636, 0]
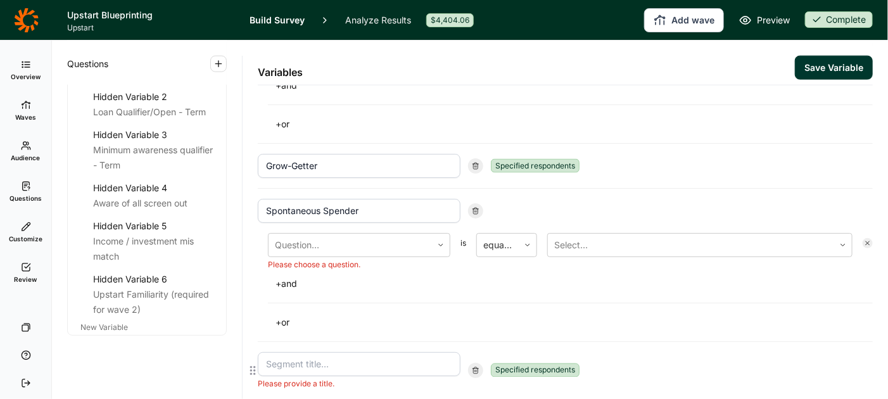
type input "Grow-Getter"
click at [386, 359] on input at bounding box center [359, 364] width 203 height 24
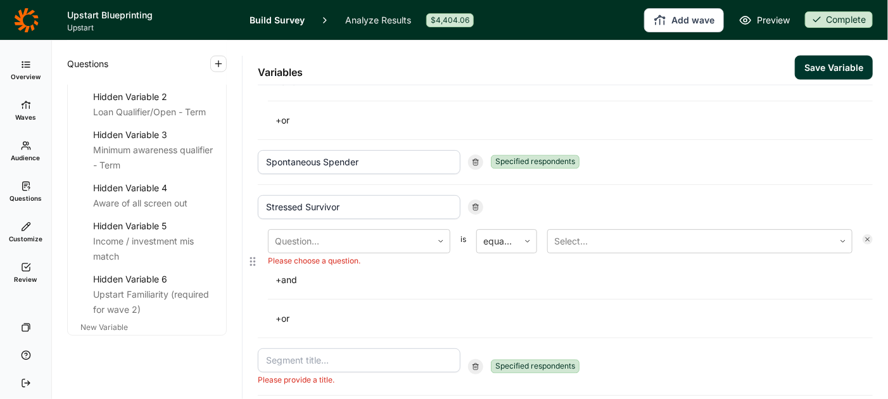
scroll to position [840, 0]
type input "Spontaneous Spender"
click at [407, 351] on input at bounding box center [359, 359] width 203 height 24
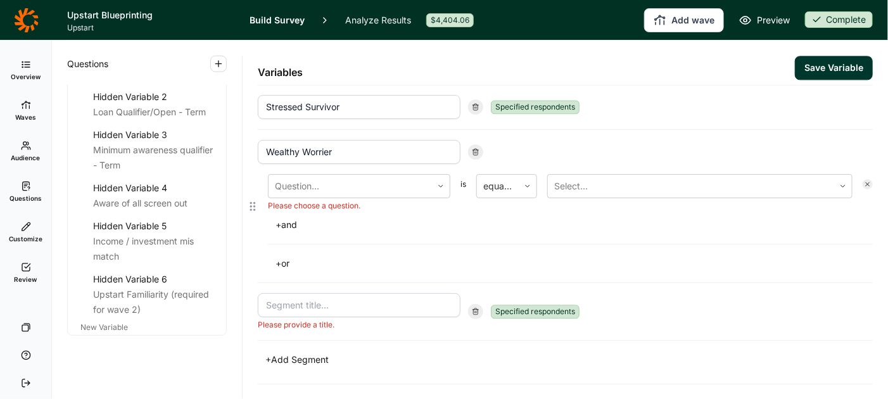
scroll to position [1090, 0]
type input "Stressed Survivor"
click at [433, 297] on input at bounding box center [359, 307] width 203 height 24
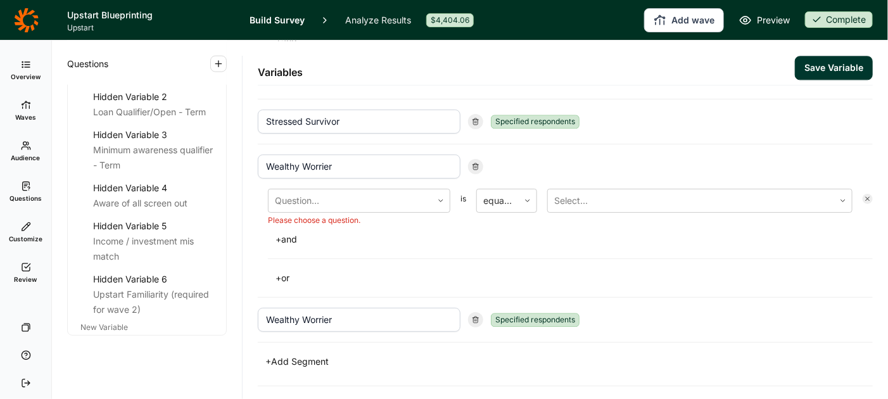
type input "Wealthy Worrier"
click at [837, 65] on button "Save Variable" at bounding box center [834, 68] width 78 height 24
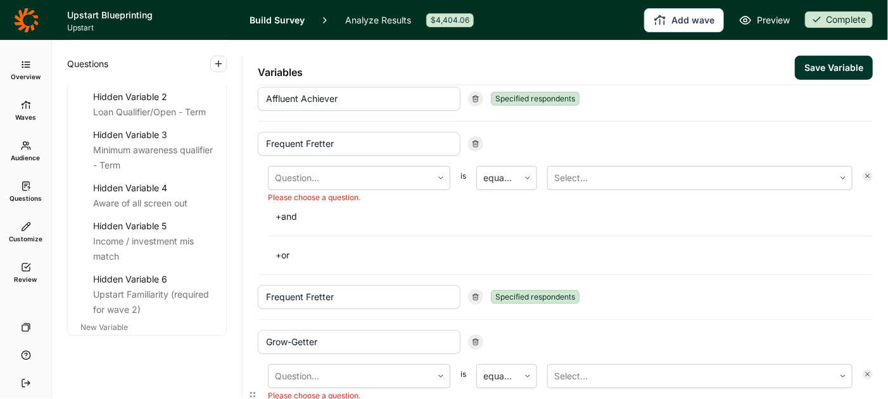
scroll to position [302, 0]
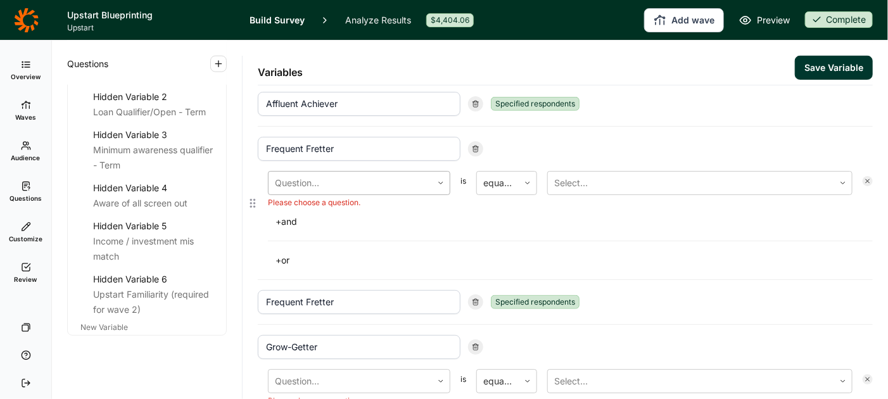
click at [443, 179] on icon at bounding box center [441, 183] width 8 height 8
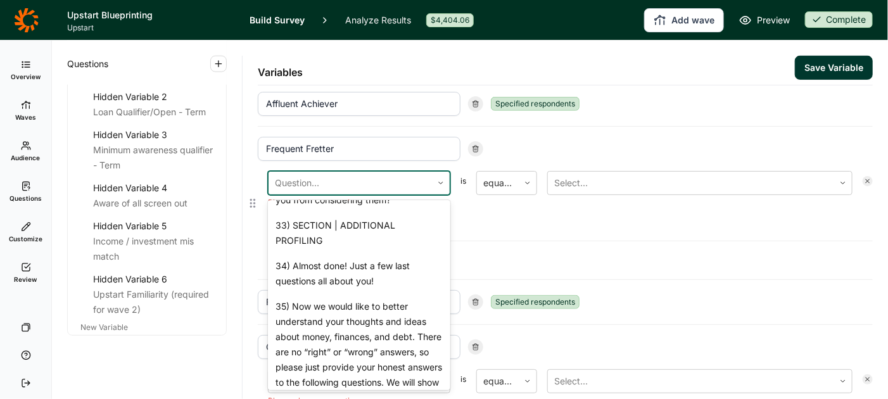
scroll to position [2394, 0]
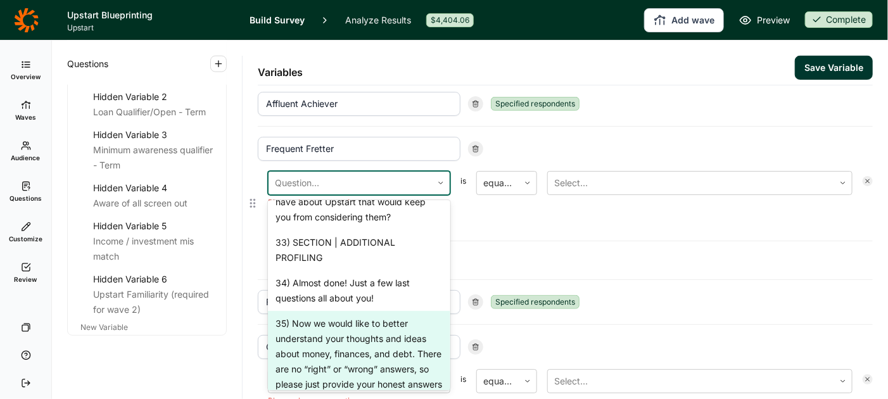
click at [346, 321] on div "35) Now we would like to better understand your thoughts and ideas about money,…" at bounding box center [359, 399] width 182 height 177
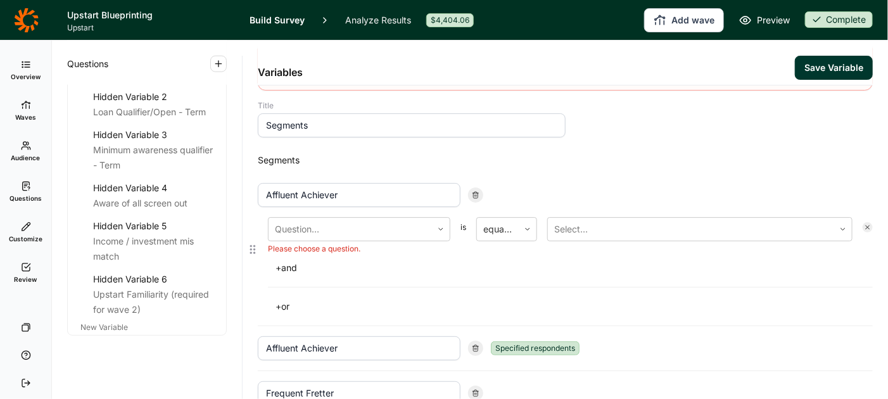
scroll to position [59, 0]
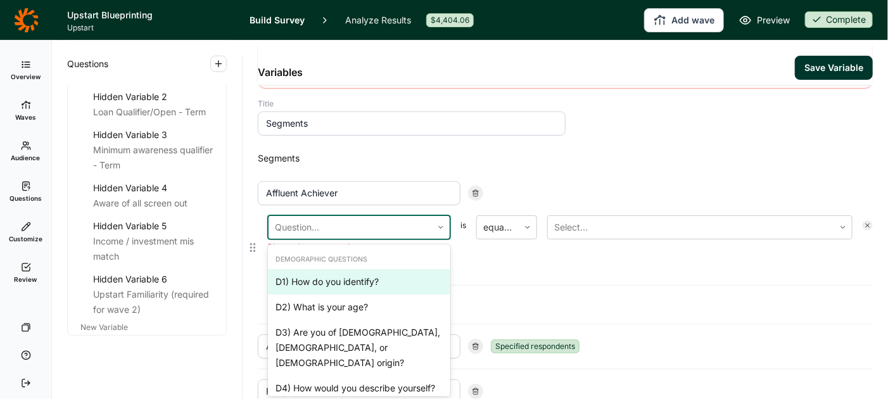
click at [438, 229] on div at bounding box center [441, 227] width 18 height 23
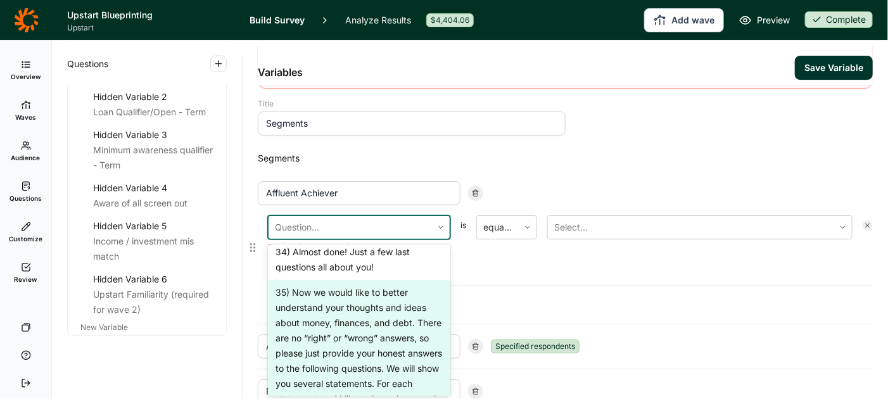
scroll to position [2466, 0]
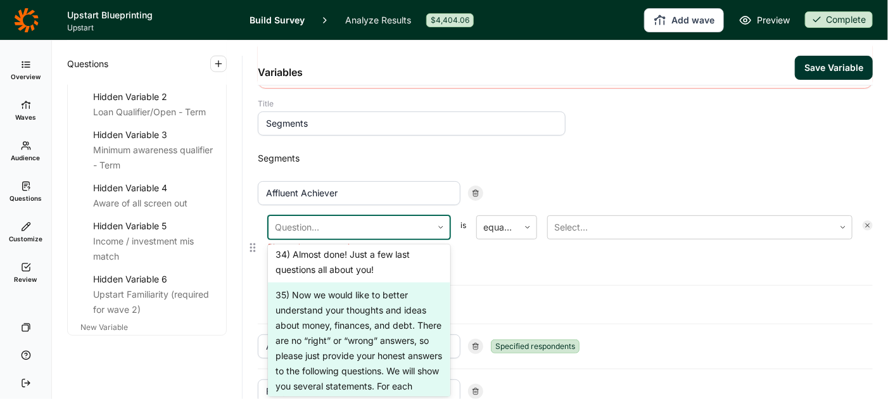
click at [374, 291] on div "35) Now we would like to better understand your thoughts and ideas about money,…" at bounding box center [359, 371] width 182 height 177
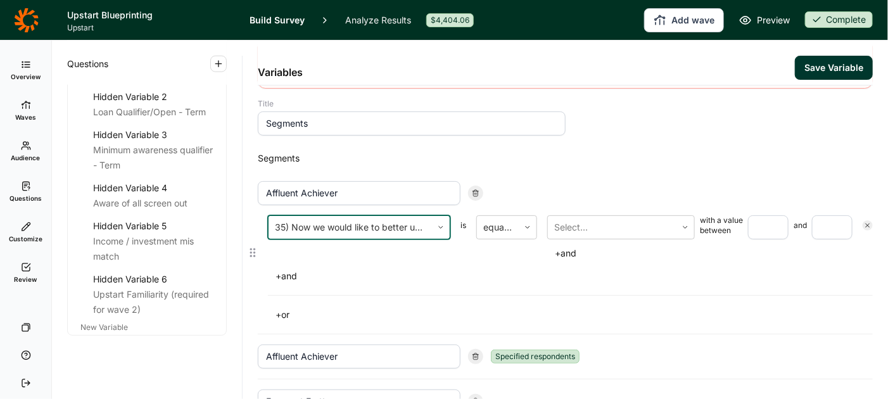
click at [776, 220] on input "number" at bounding box center [768, 227] width 41 height 24
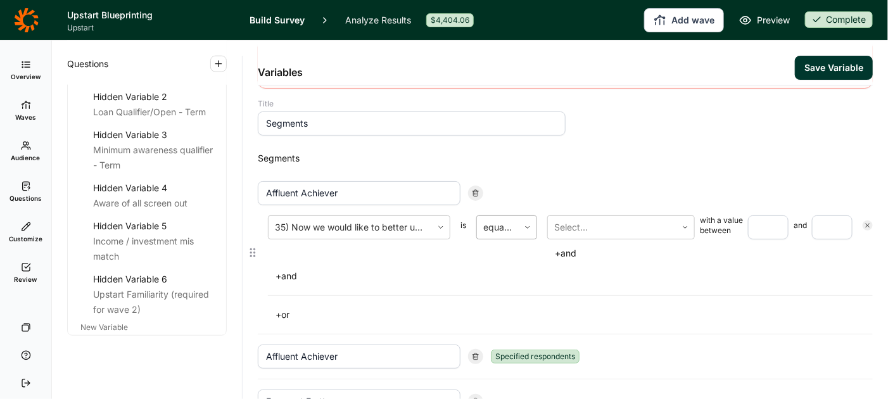
click at [526, 224] on icon at bounding box center [528, 228] width 8 height 8
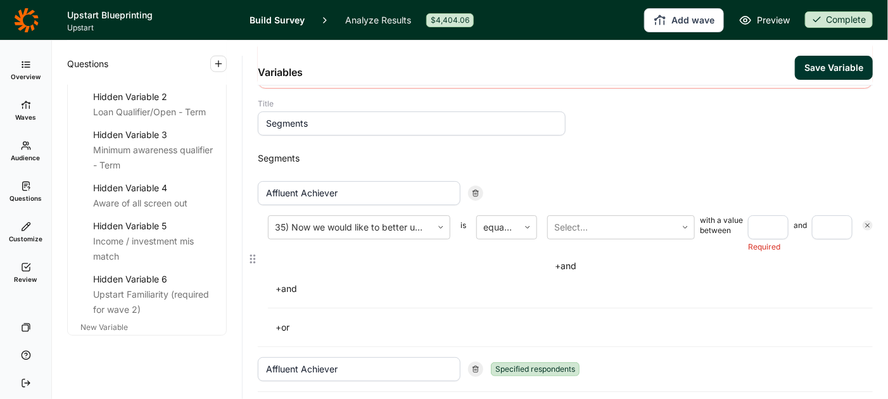
click at [609, 302] on div "35) Now we would like to better understand your thoughts and ideas about money,…" at bounding box center [565, 275] width 615 height 121
click at [692, 224] on div at bounding box center [686, 228] width 18 height 8
click at [380, 300] on div "35) Now we would like to better understand your thoughts and ideas about money,…" at bounding box center [565, 275] width 615 height 121
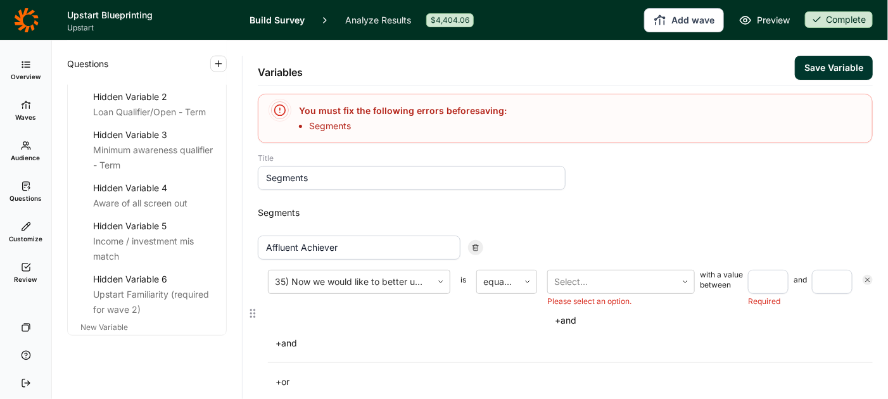
click at [253, 312] on icon at bounding box center [253, 314] width 10 height 10
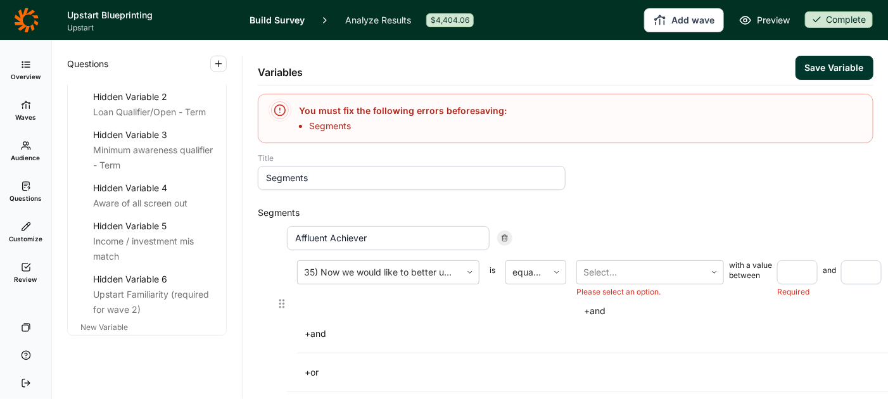
scroll to position [5, 0]
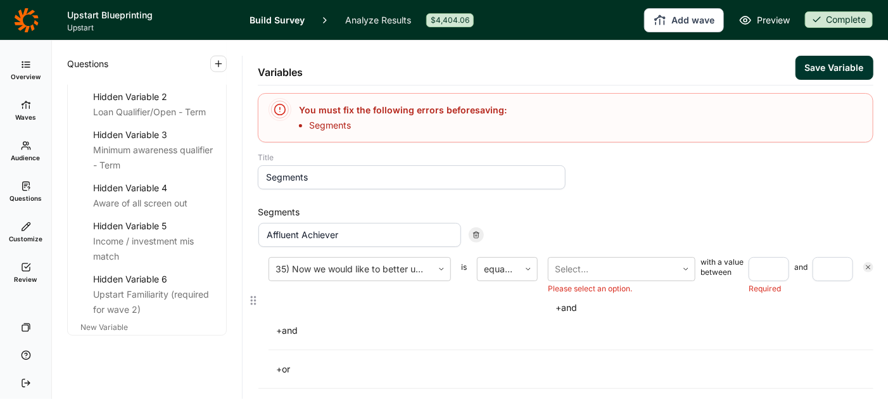
drag, startPoint x: 254, startPoint y: 312, endPoint x: 261, endPoint y: 297, distance: 16.7
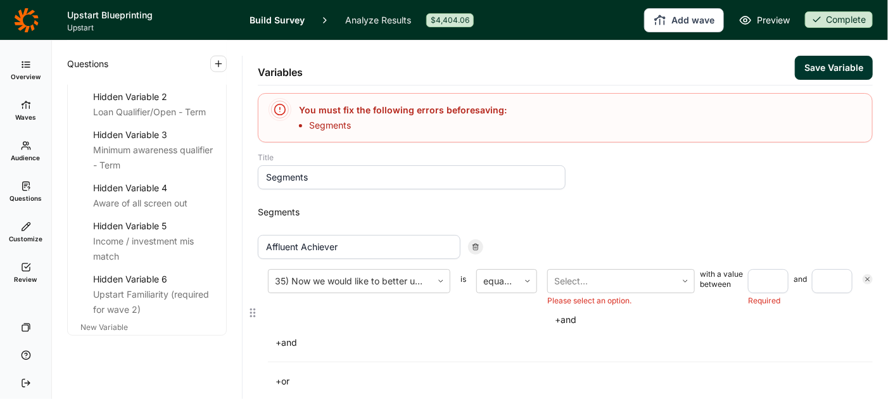
click at [861, 277] on div "35) Now we would like to better understand your thoughts and ideas about money,…" at bounding box center [570, 299] width 605 height 60
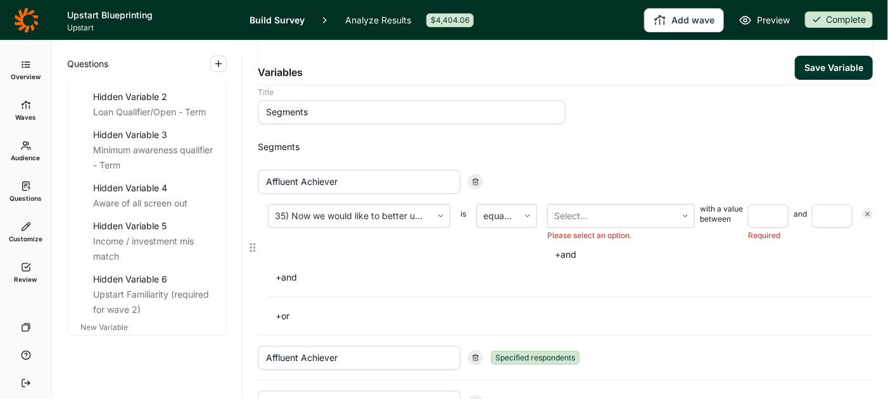
scroll to position [75, 0]
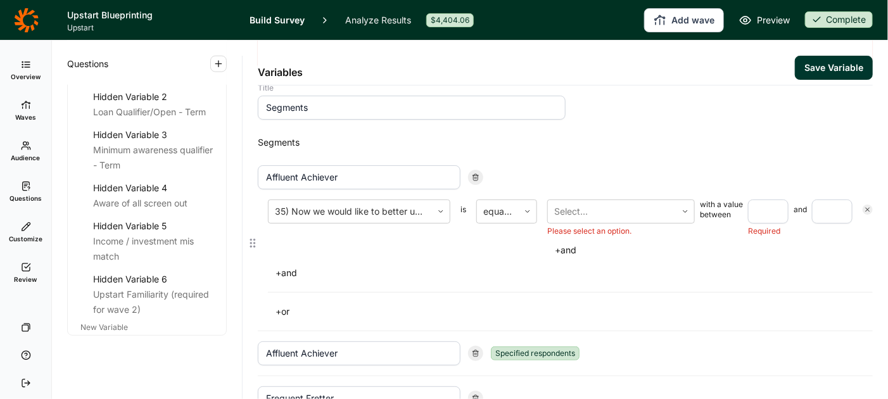
click at [290, 310] on button "+ or" at bounding box center [282, 312] width 29 height 18
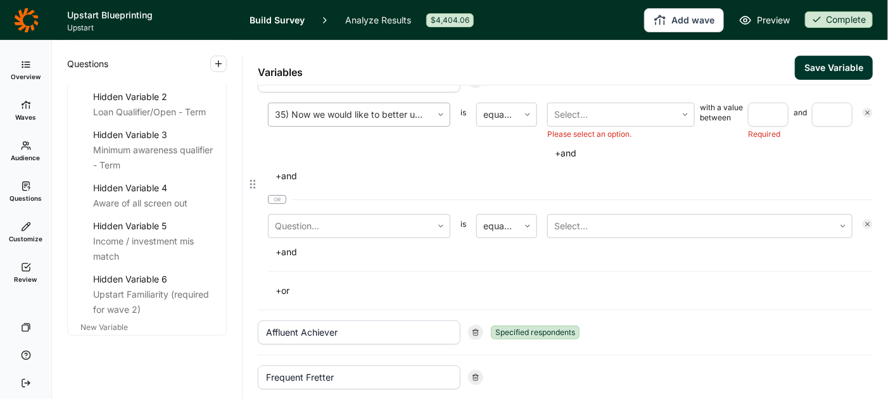
scroll to position [153, 0]
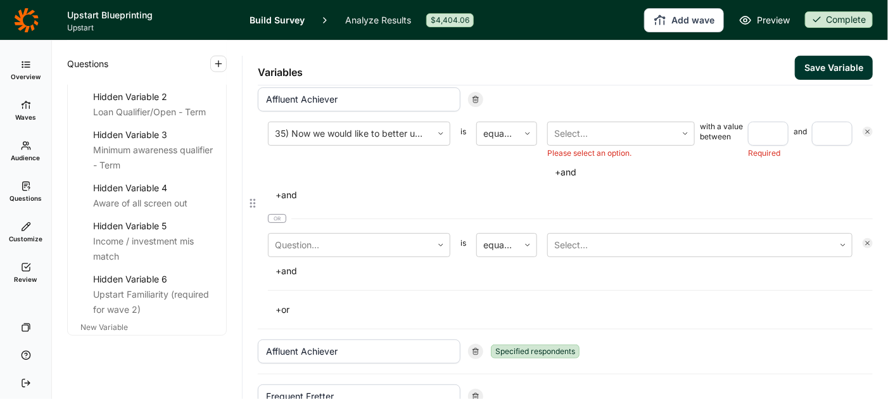
click at [277, 216] on span "or" at bounding box center [277, 218] width 18 height 9
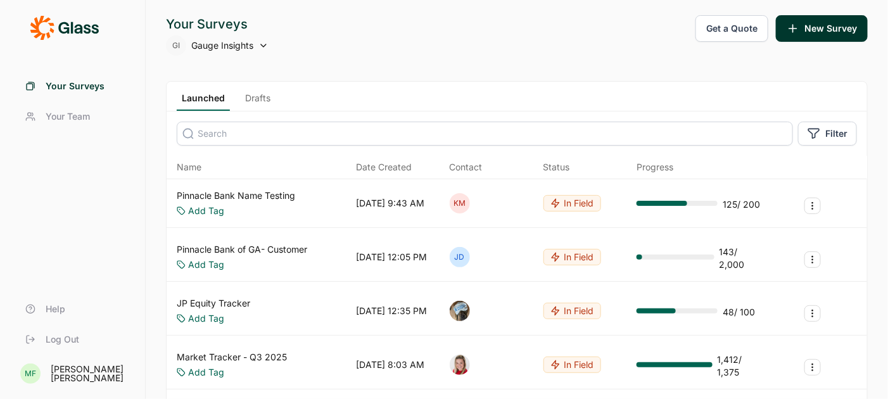
click at [220, 45] on span "Gauge Insights" at bounding box center [222, 45] width 62 height 13
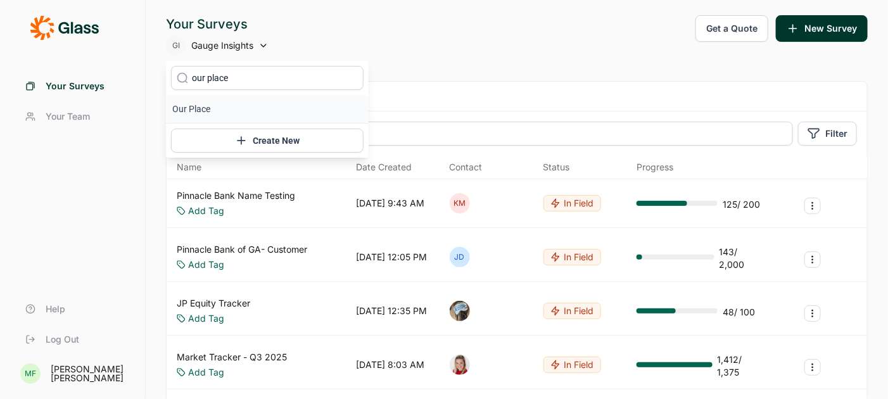
type input "our place"
click at [193, 105] on li "Our Place" at bounding box center [267, 109] width 203 height 28
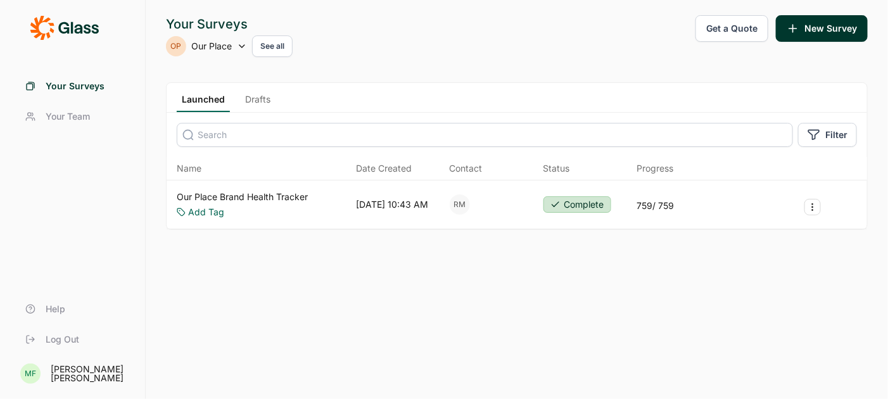
click at [199, 194] on link "Our Place Brand Health Tracker" at bounding box center [242, 197] width 131 height 13
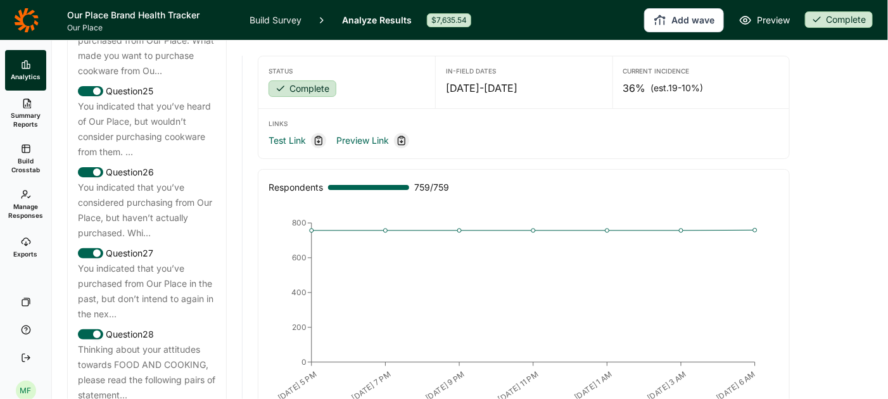
scroll to position [2617, 0]
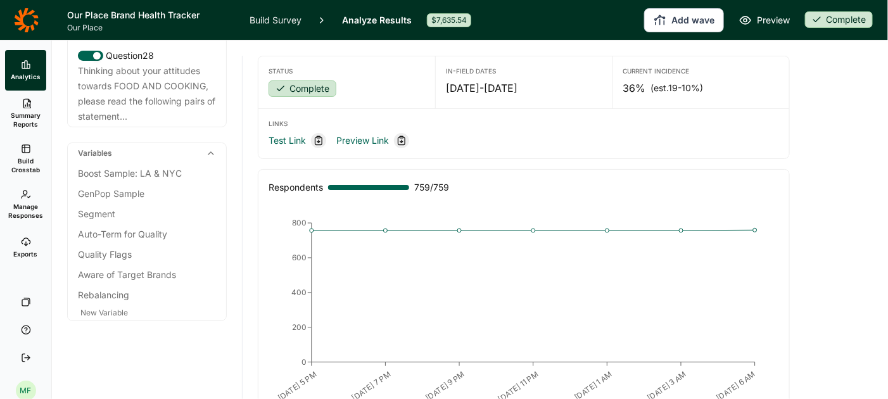
click at [283, 20] on link "Build Survey" at bounding box center [276, 20] width 52 height 40
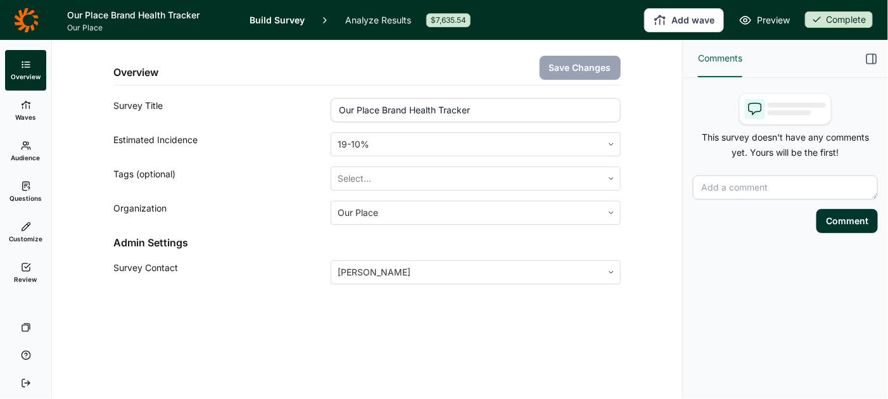
click at [24, 197] on span "Questions" at bounding box center [26, 198] width 32 height 9
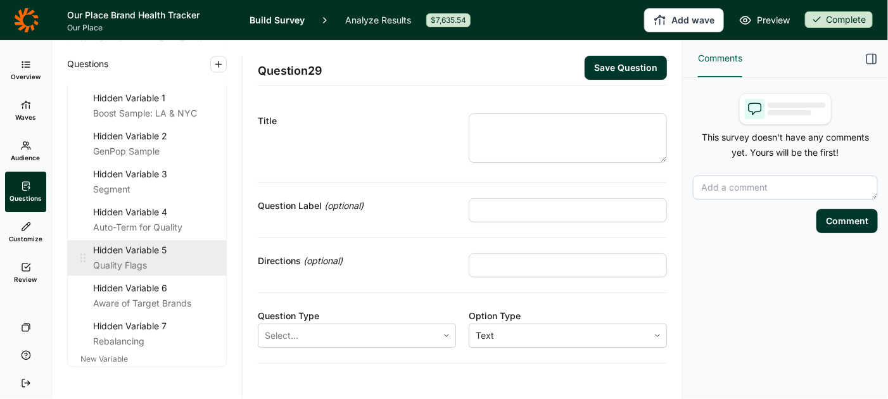
scroll to position [2864, 0]
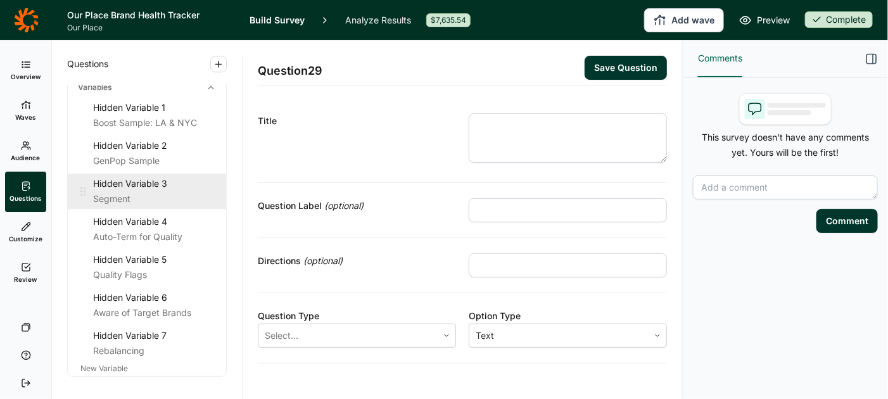
click at [141, 198] on div "Segment" at bounding box center [154, 198] width 123 height 15
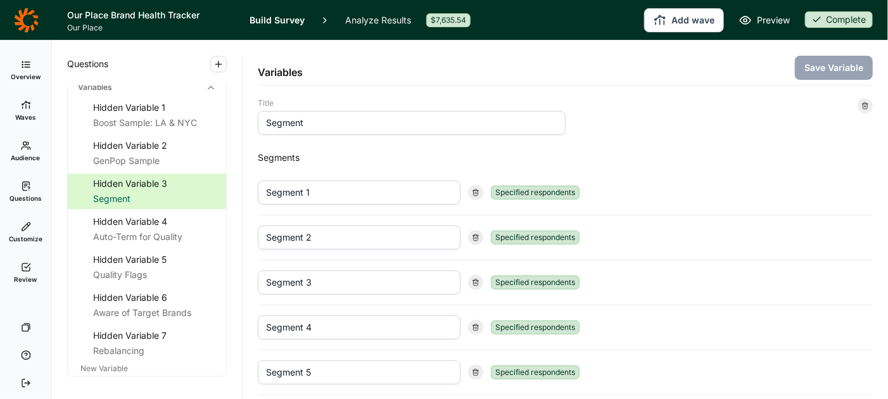
click at [383, 20] on link "Analyze Results" at bounding box center [378, 20] width 66 height 40
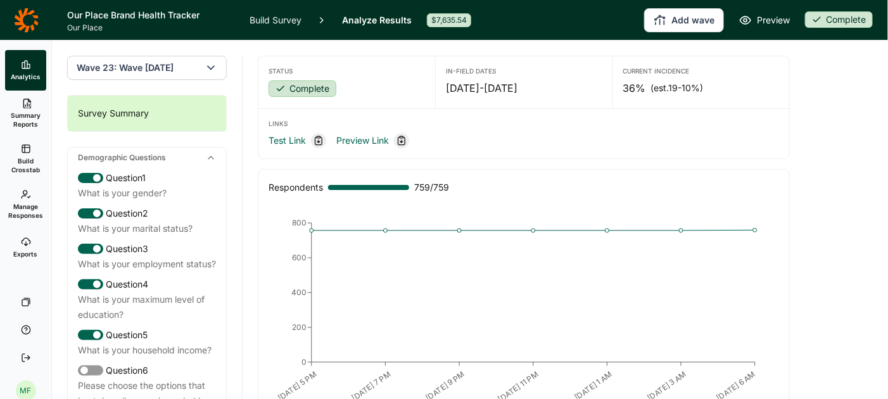
click at [212, 67] on icon "button" at bounding box center [211, 67] width 13 height 13
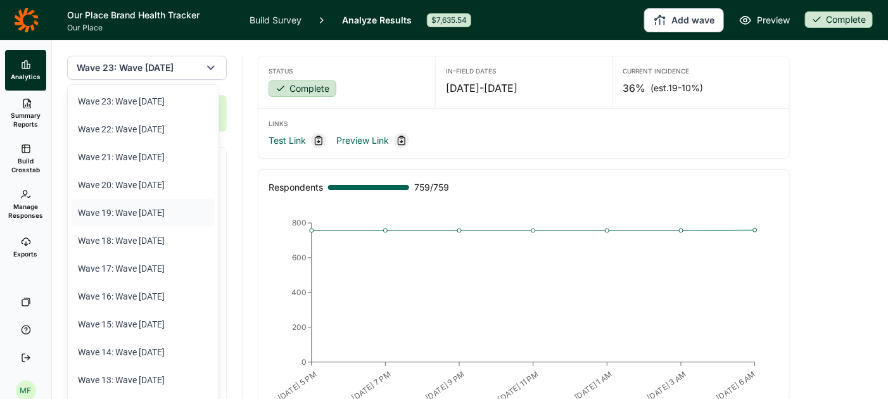
scroll to position [360, 0]
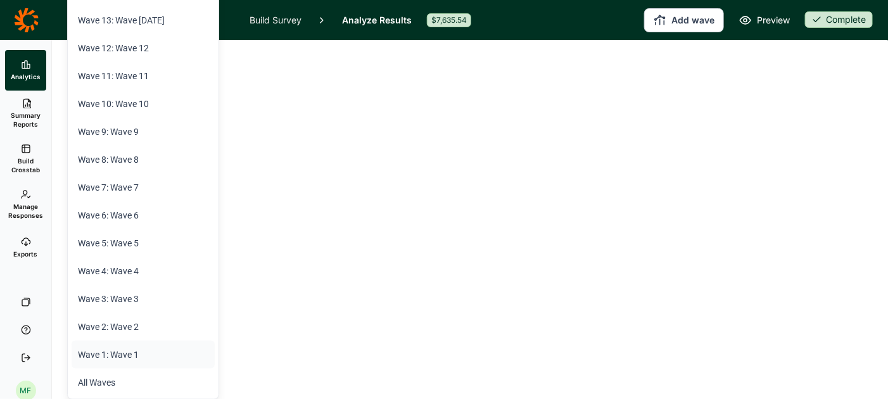
click at [112, 359] on li "Wave 1: Wave 1" at bounding box center [143, 355] width 143 height 28
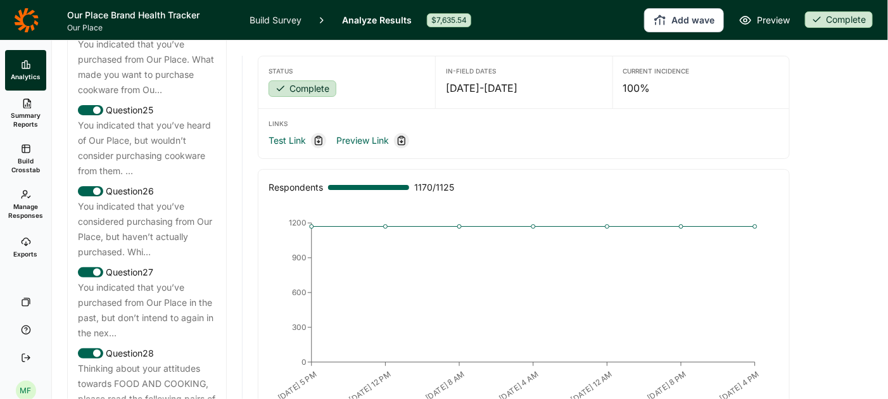
scroll to position [2617, 0]
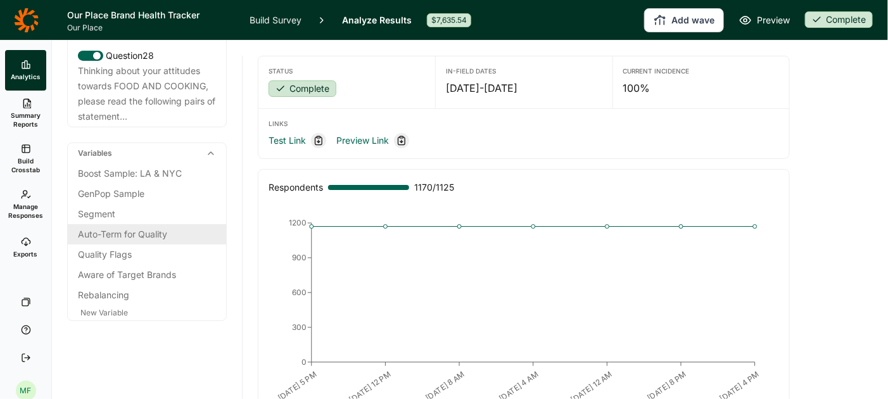
click at [134, 227] on div "Auto-Term for Quality" at bounding box center [147, 234] width 138 height 15
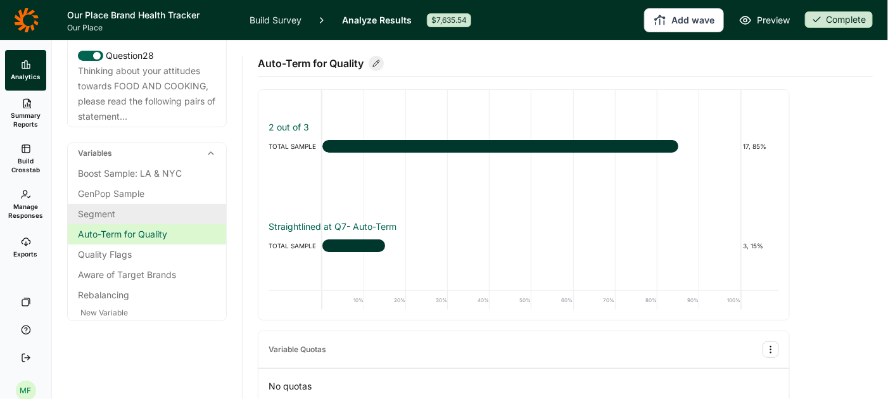
click at [115, 212] on div "Segment" at bounding box center [147, 214] width 138 height 15
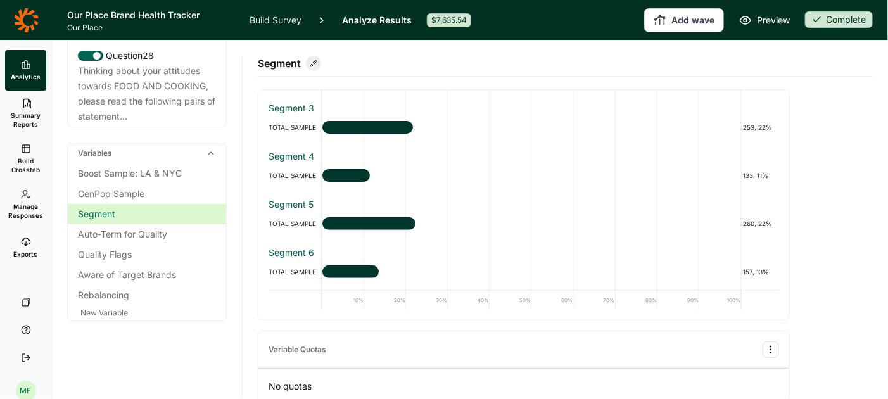
scroll to position [64, 0]
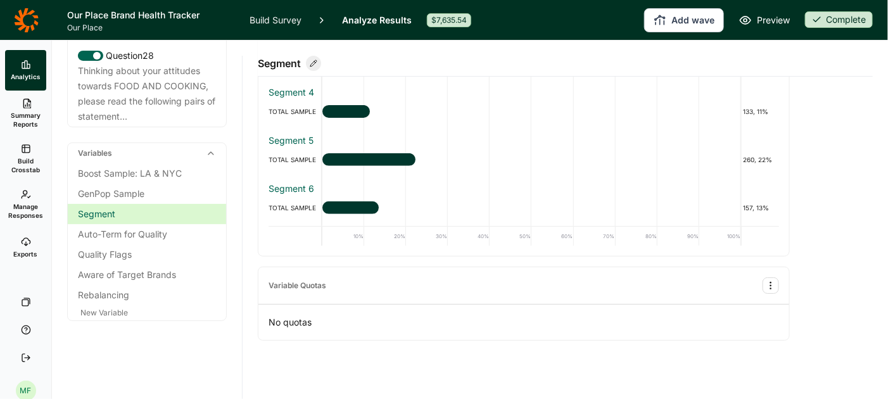
click at [264, 25] on link "Build Survey" at bounding box center [276, 20] width 52 height 40
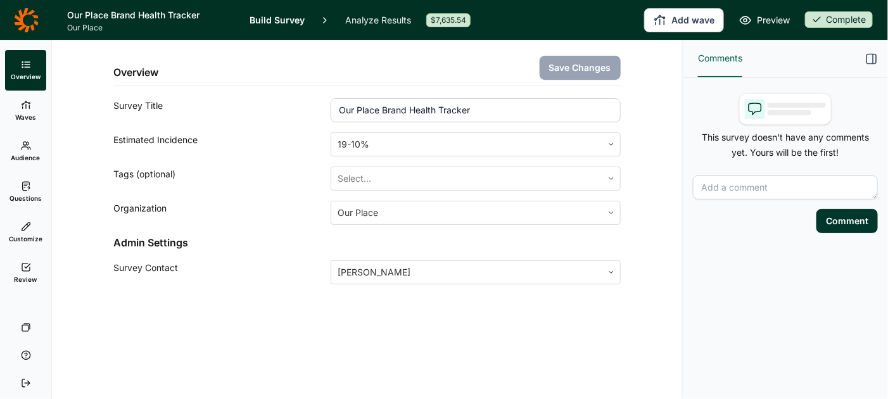
click at [27, 195] on span "Questions" at bounding box center [26, 198] width 32 height 9
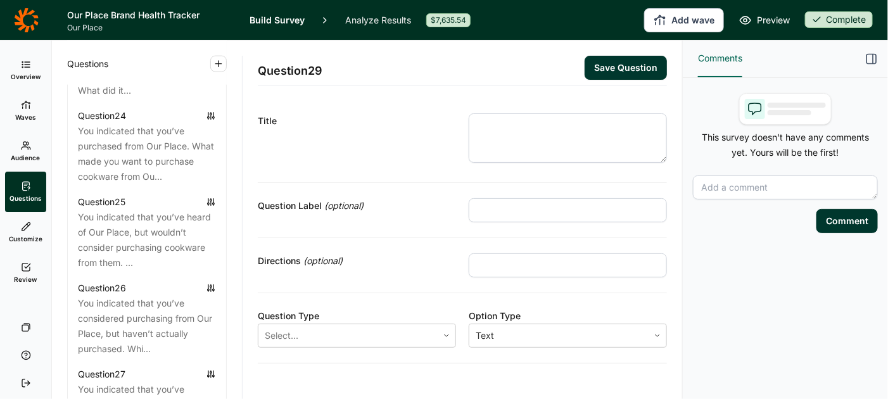
scroll to position [2921, 0]
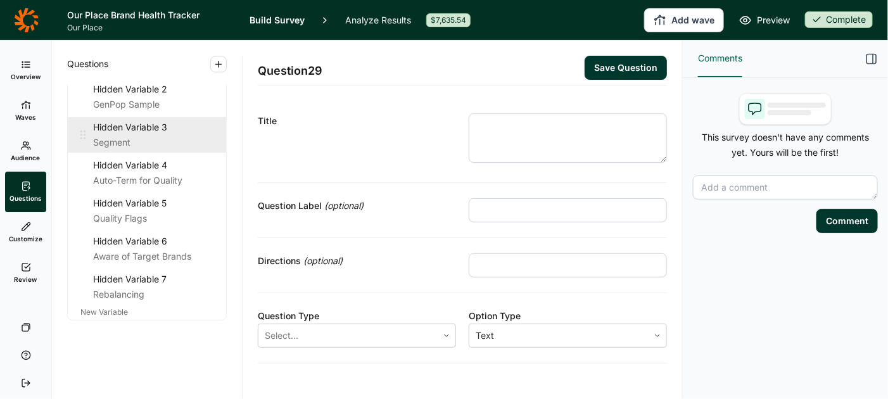
click at [131, 124] on div "Hidden Variable 3" at bounding box center [154, 127] width 123 height 15
